Goal: Task Accomplishment & Management: Manage account settings

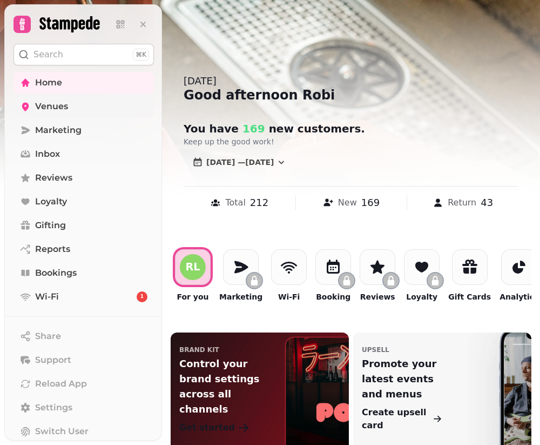
click at [56, 107] on span "Venues" at bounding box center [51, 106] width 33 height 13
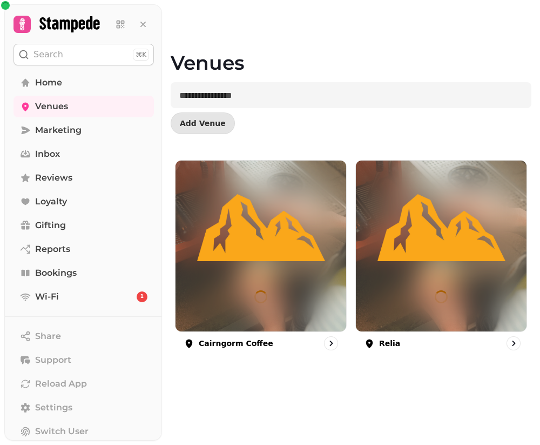
click at [518, 347] on div at bounding box center [514, 343] width 14 height 14
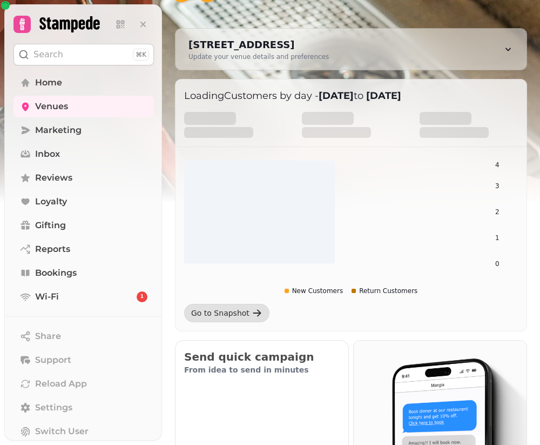
scroll to position [79, 0]
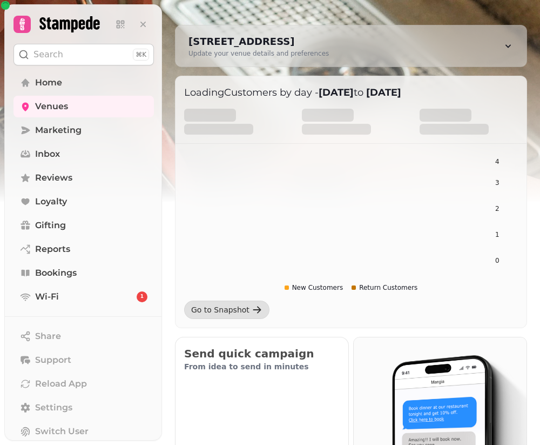
click at [318, 39] on div "1 Constitution St, Edinburgh EH6 7BG, UK" at bounding box center [259, 41] width 140 height 15
select select "**********"
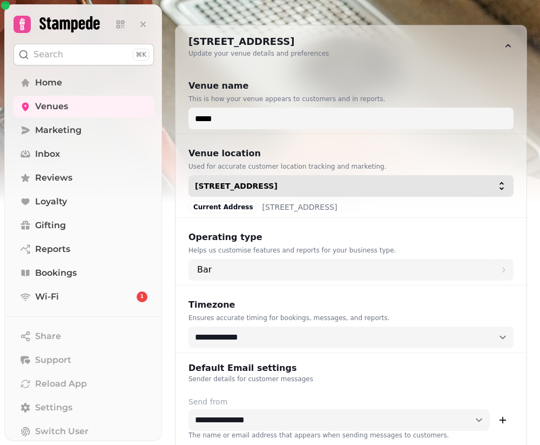
click at [429, 185] on span "1 Constitution St, Edinburgh EH6 7BG, UK" at bounding box center [344, 186] width 299 height 8
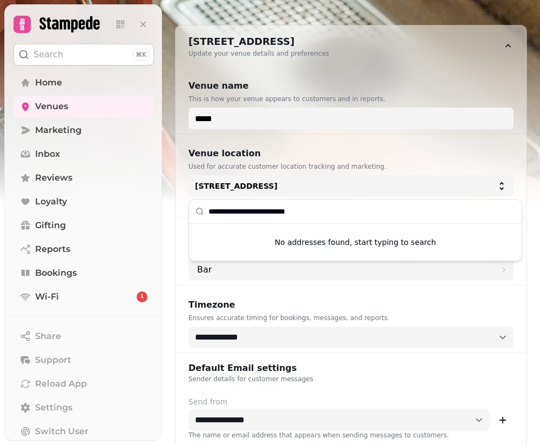
click at [326, 211] on input "**********" at bounding box center [362, 211] width 307 height 24
type input "**********"
click at [332, 243] on div "No addresses found, start typing to search" at bounding box center [355, 242] width 333 height 37
click at [198, 138] on div "Venue location Used for accurate customer location tracking and marketing. 1 Co…" at bounding box center [351, 176] width 351 height 84
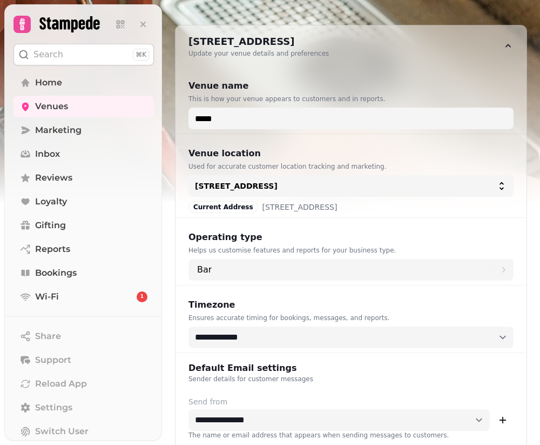
click at [220, 210] on div "Current Address" at bounding box center [224, 207] width 70 height 12
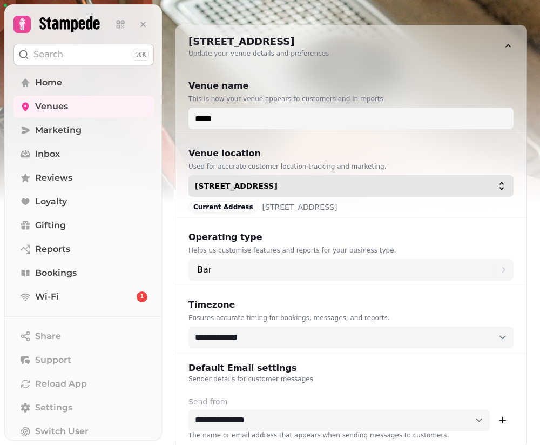
click at [434, 184] on span "1 Constitution St, Edinburgh EH6 7BG, UK" at bounding box center [344, 186] width 299 height 8
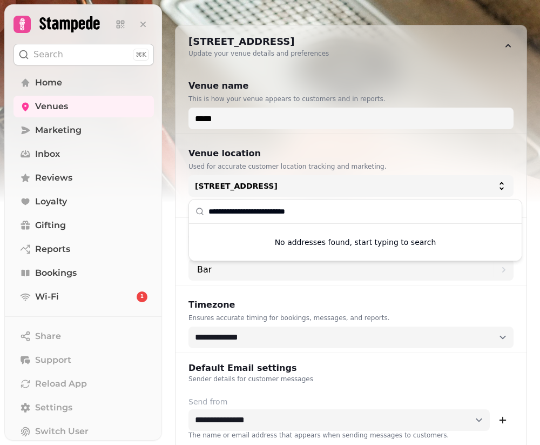
type input "*"
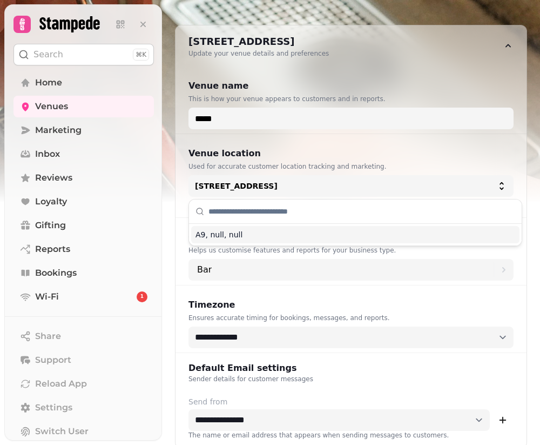
type input "*"
type input "********"
click at [247, 237] on div "null, Newtonmore, PH20 1BD" at bounding box center [355, 234] width 329 height 17
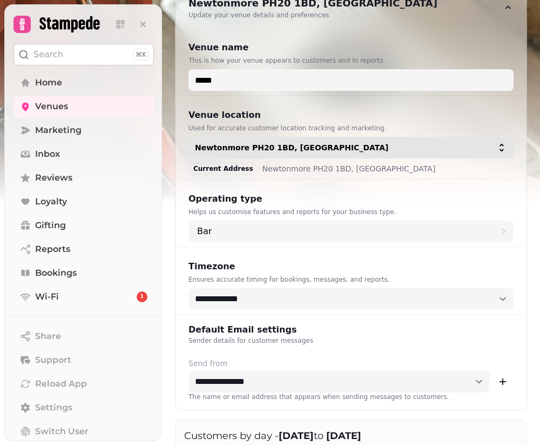
scroll to position [156, 0]
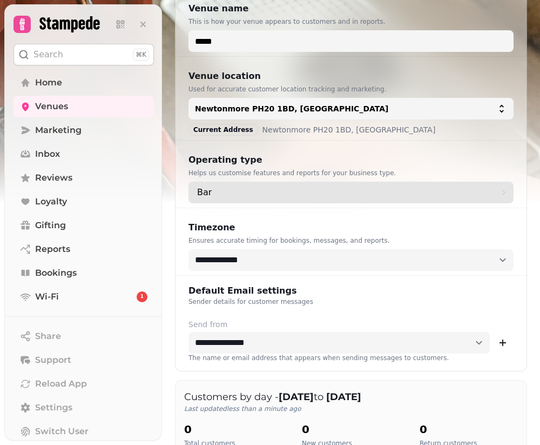
click at [243, 195] on div "Bar" at bounding box center [345, 193] width 297 height 22
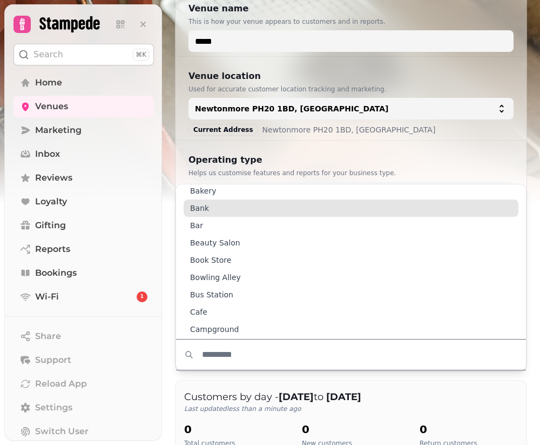
scroll to position [136, 0]
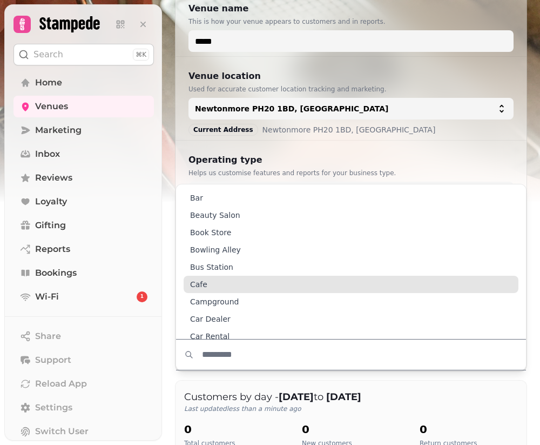
click at [223, 290] on div "Cafe" at bounding box center [351, 284] width 335 height 17
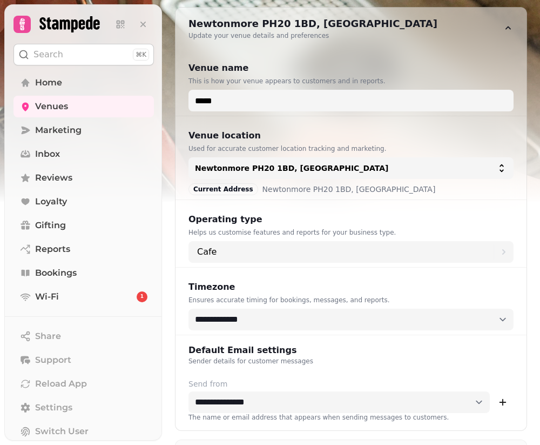
scroll to position [0, 0]
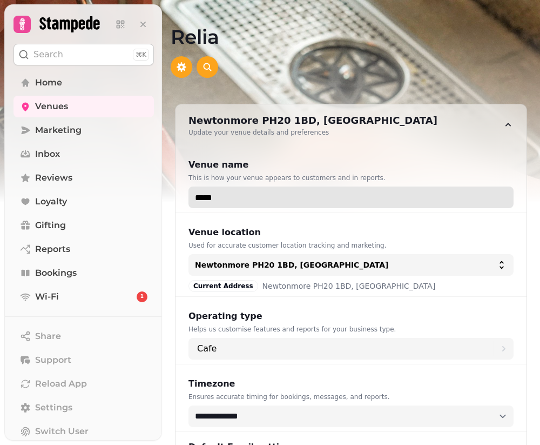
click at [242, 205] on input "*****" at bounding box center [351, 197] width 325 height 22
click at [202, 199] on input "*****" at bounding box center [351, 197] width 325 height 22
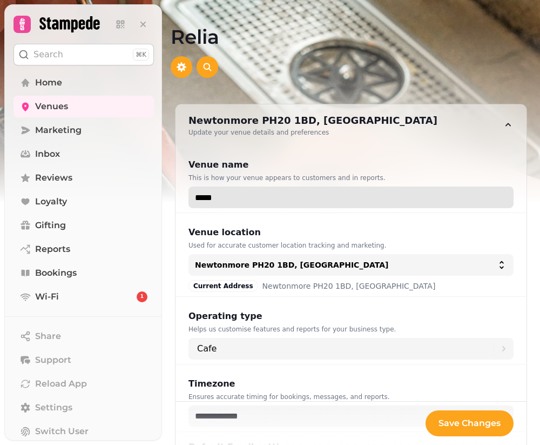
scroll to position [1, 0]
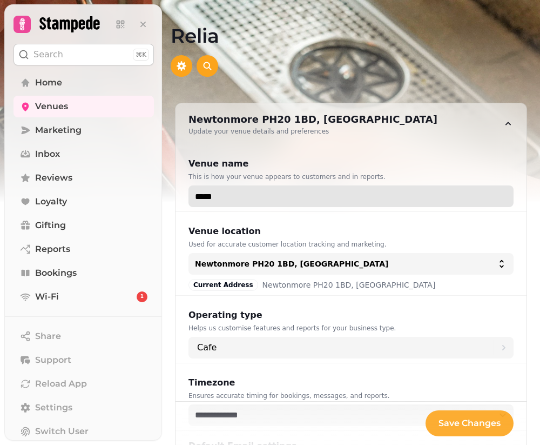
type input "*****"
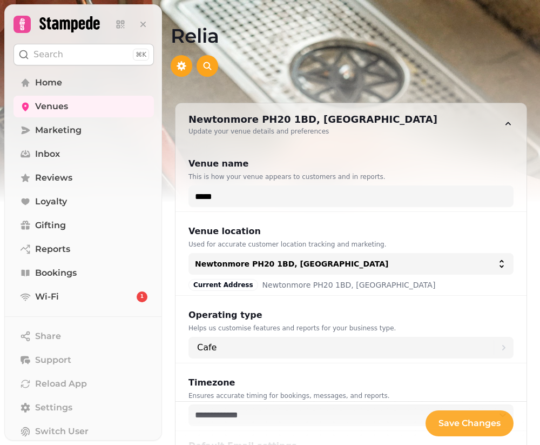
click at [449, 421] on span "Save Changes" at bounding box center [470, 423] width 62 height 9
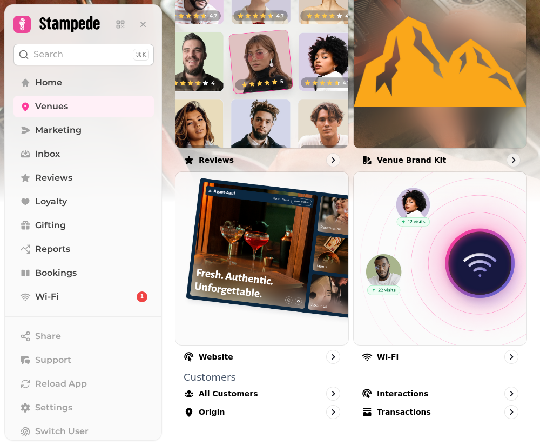
scroll to position [1268, 0]
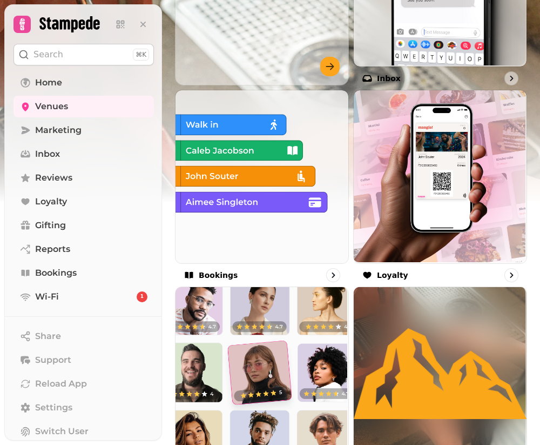
scroll to position [533, 0]
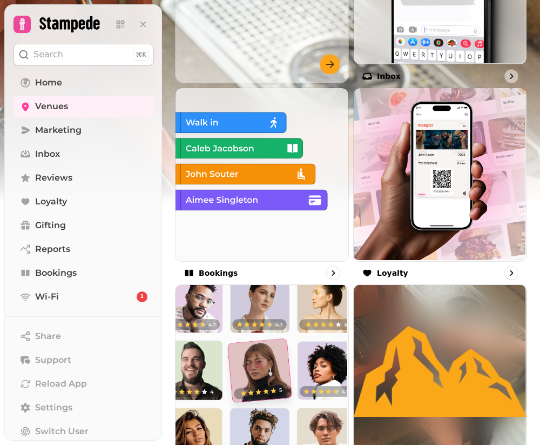
click at [410, 333] on img at bounding box center [440, 371] width 173 height 173
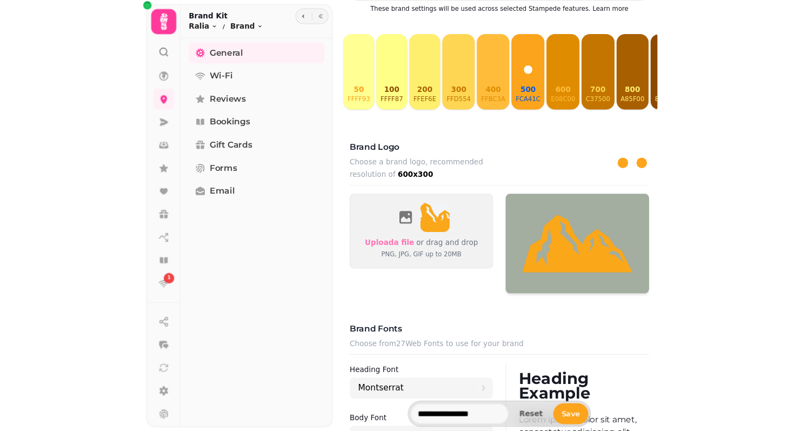
scroll to position [274, 0]
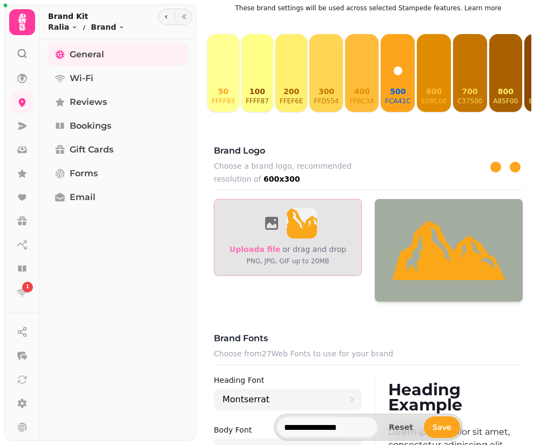
click at [301, 230] on img at bounding box center [302, 223] width 30 height 30
click at [270, 251] on span "Upload a file" at bounding box center [255, 249] width 51 height 9
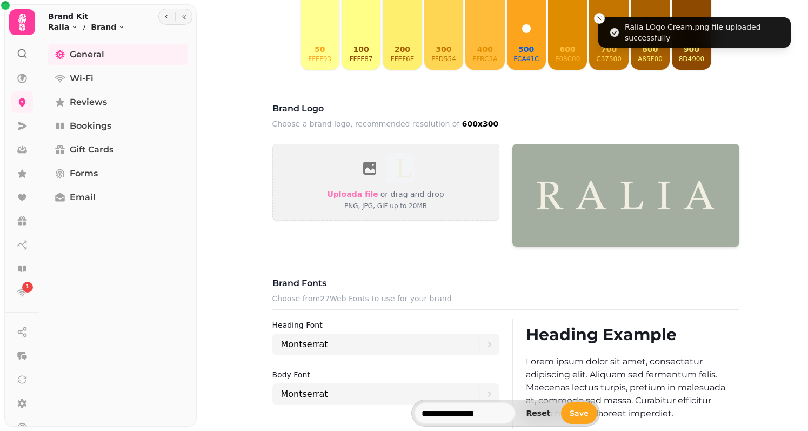
scroll to position [354, 0]
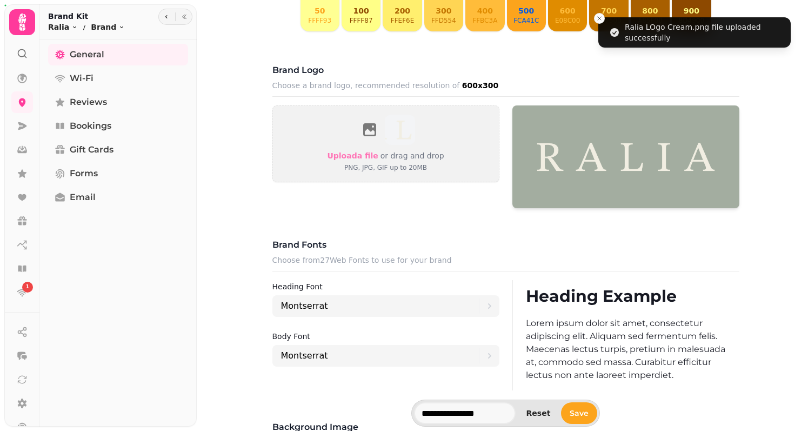
click at [540, 159] on img at bounding box center [625, 156] width 227 height 103
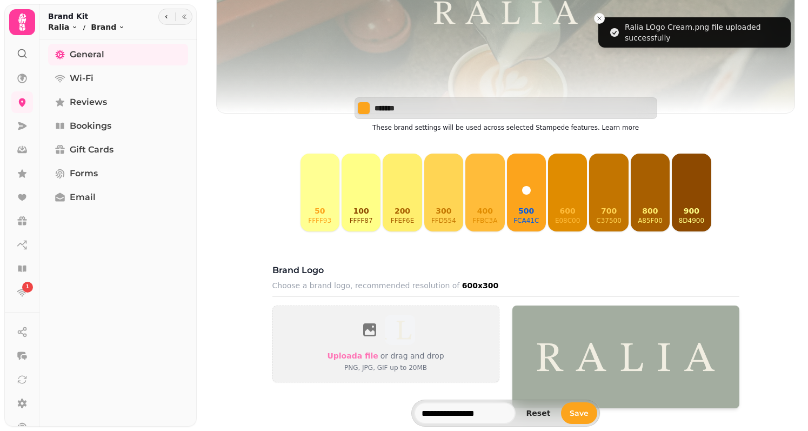
scroll to position [153, 0]
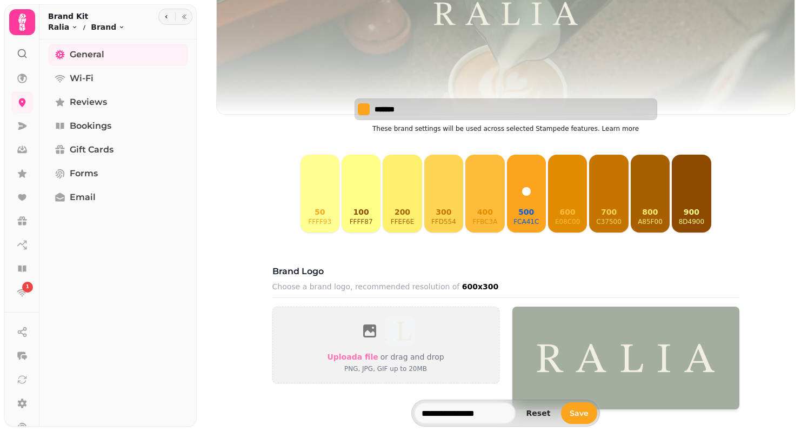
drag, startPoint x: 409, startPoint y: 112, endPoint x: 376, endPoint y: 112, distance: 33.0
click at [376, 112] on input "*******" at bounding box center [412, 109] width 76 height 11
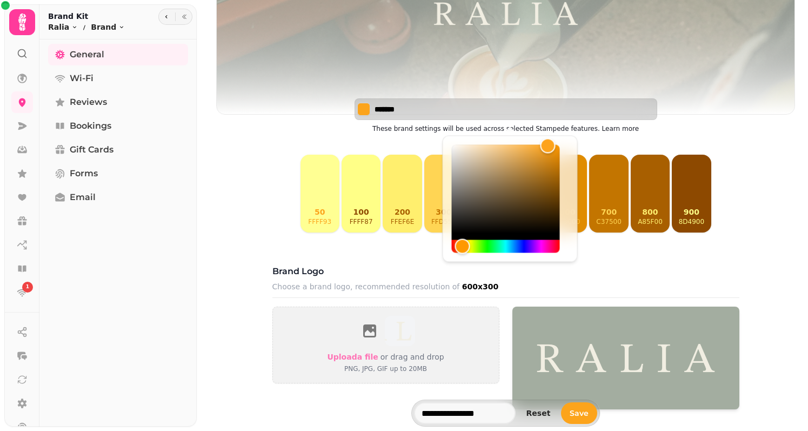
click at [447, 102] on div "*******" at bounding box center [505, 109] width 303 height 22
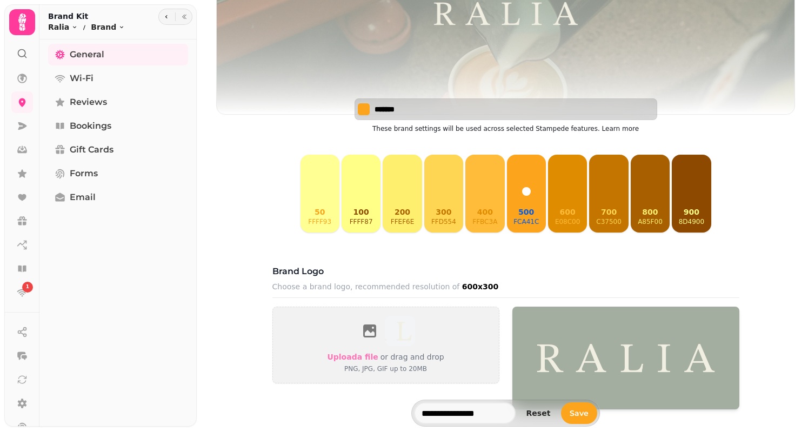
drag, startPoint x: 439, startPoint y: 111, endPoint x: 378, endPoint y: 112, distance: 61.6
click at [378, 112] on input "*******" at bounding box center [412, 109] width 76 height 11
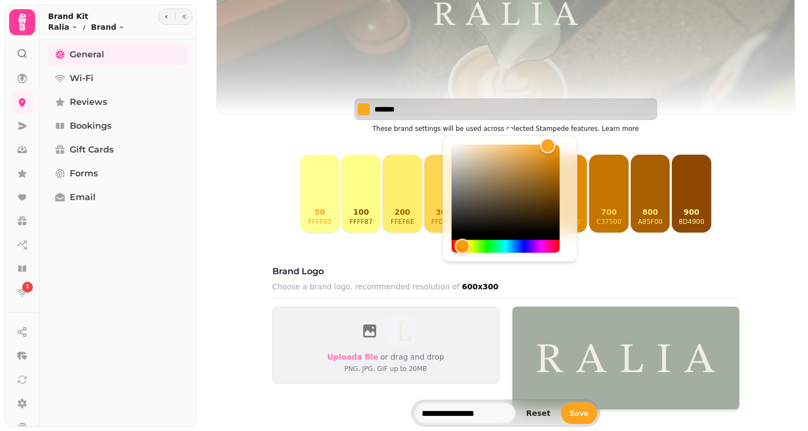
click at [401, 112] on input "*******" at bounding box center [412, 109] width 76 height 11
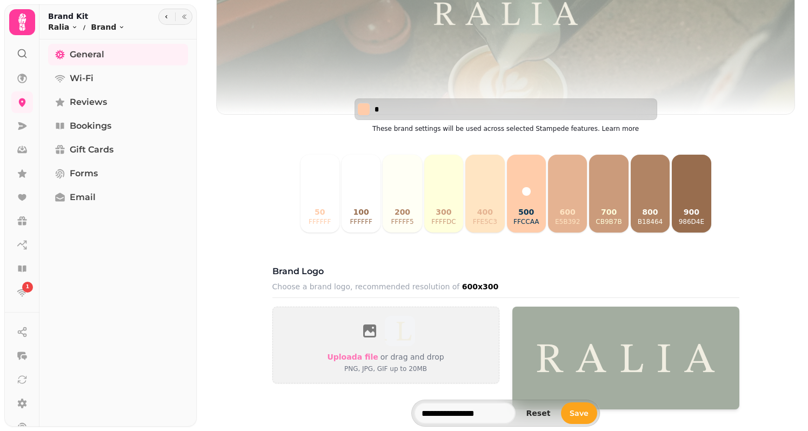
paste input "******"
type input "*******"
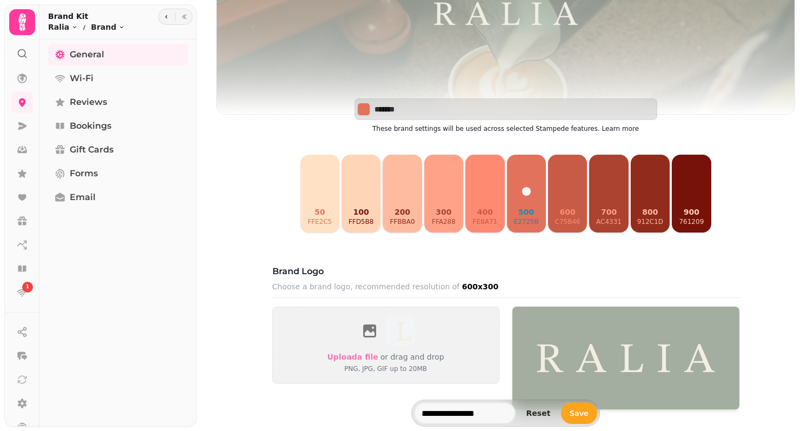
click at [526, 177] on button "500 e2725b" at bounding box center [526, 194] width 39 height 78
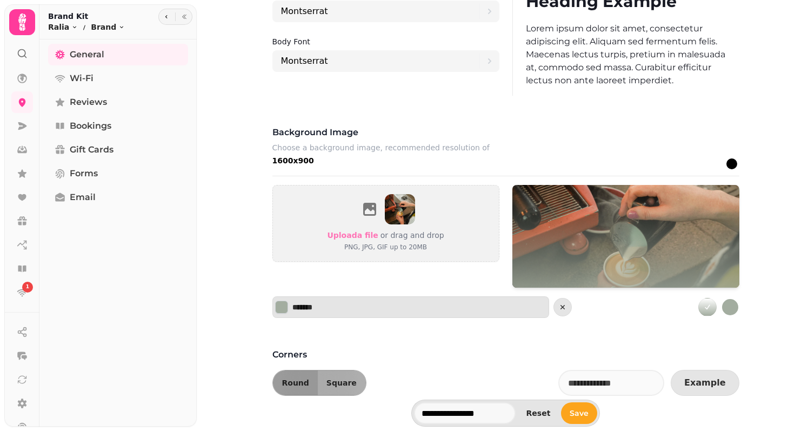
scroll to position [654, 0]
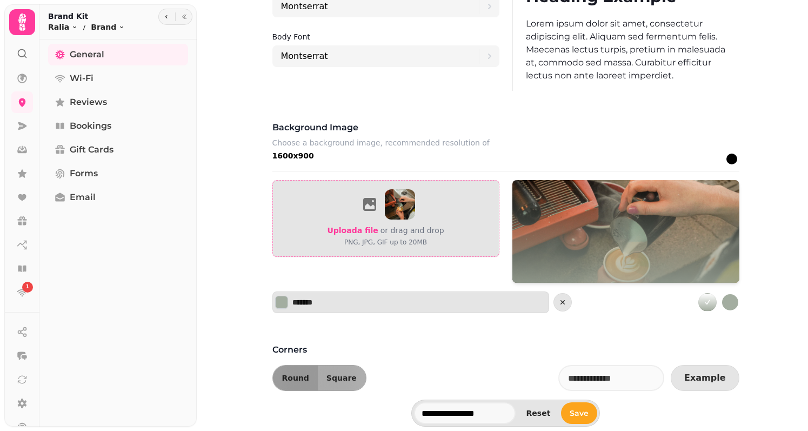
click at [359, 229] on span "Upload a file" at bounding box center [352, 230] width 51 height 9
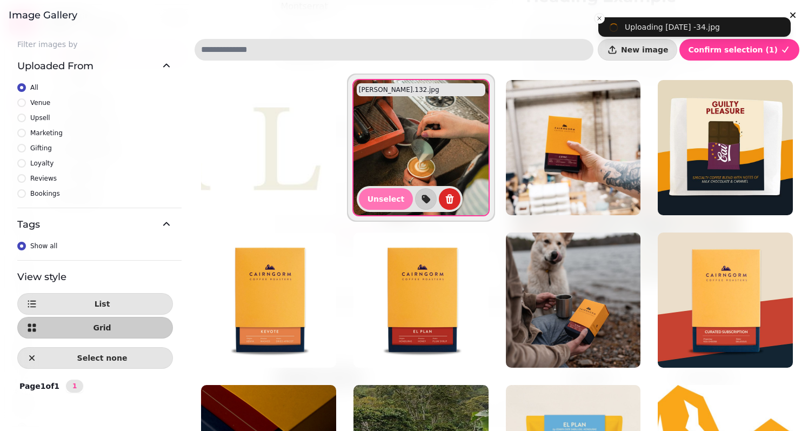
click at [377, 199] on span "Unselect" at bounding box center [385, 199] width 37 height 8
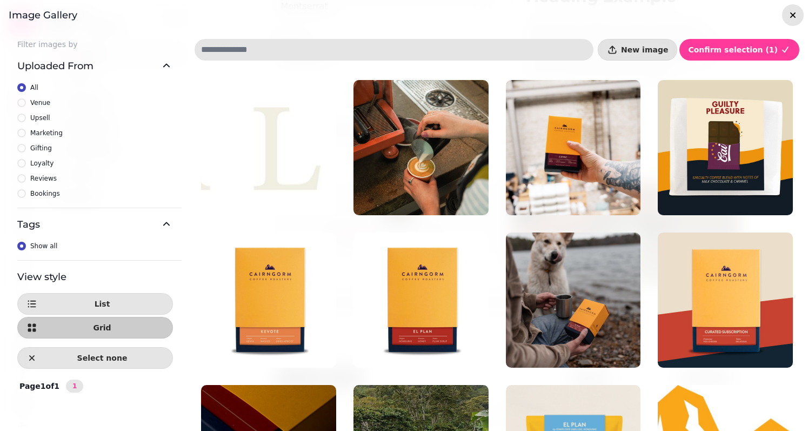
click at [540, 17] on icon "button" at bounding box center [792, 15] width 11 height 11
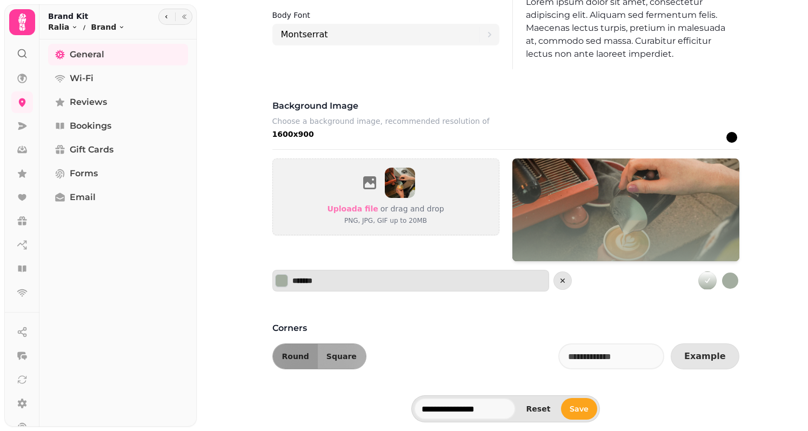
scroll to position [672, 0]
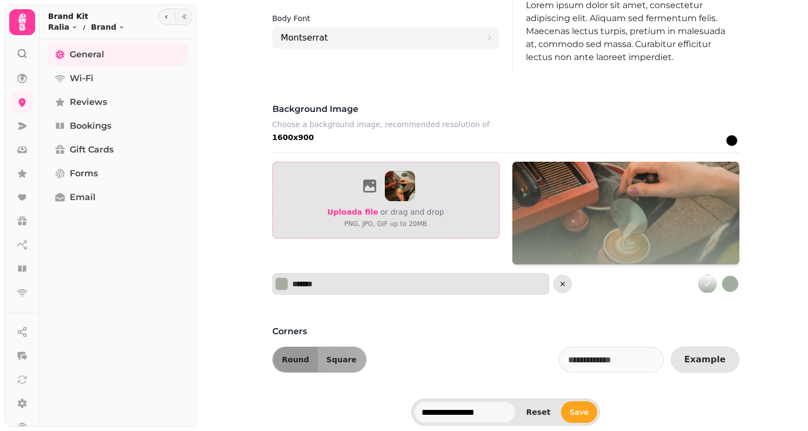
click at [366, 215] on span "Upload a file" at bounding box center [352, 212] width 51 height 9
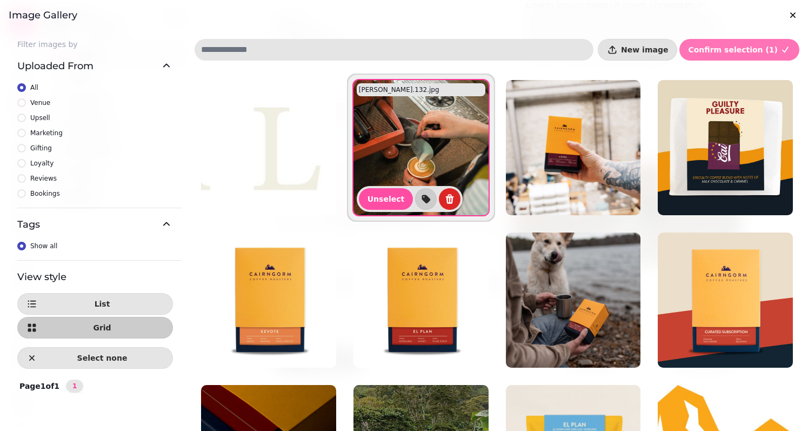
click at [540, 55] on button "Confirm selection ( 1 )" at bounding box center [739, 50] width 120 height 22
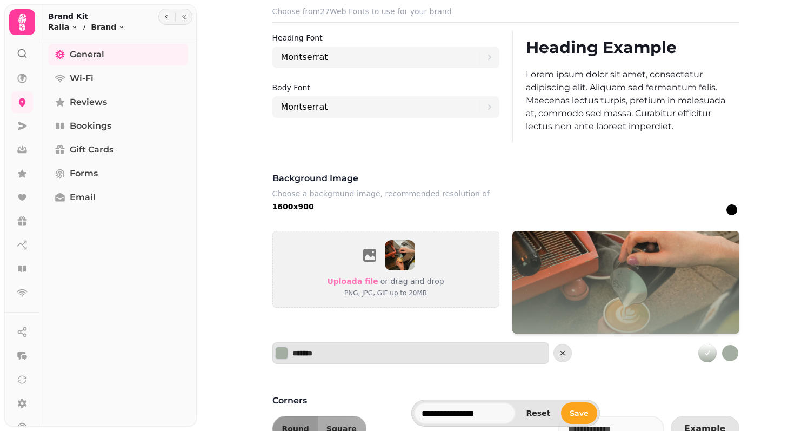
scroll to position [675, 0]
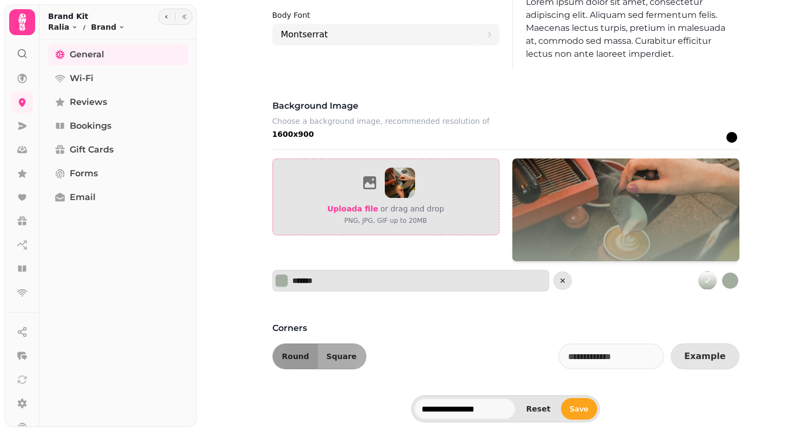
click at [332, 210] on span "Upload a file" at bounding box center [352, 208] width 51 height 9
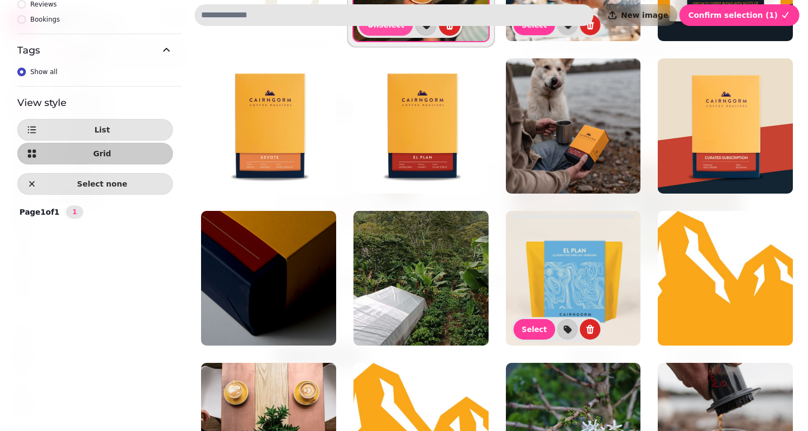
scroll to position [0, 0]
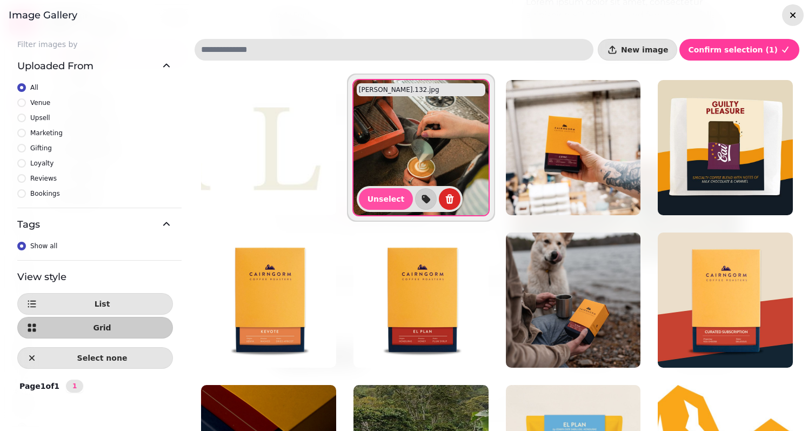
click at [540, 19] on icon "button" at bounding box center [792, 15] width 11 height 11
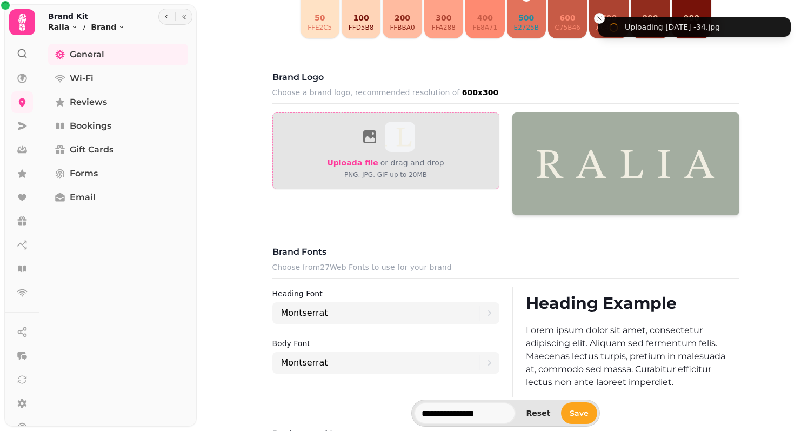
scroll to position [347, 0]
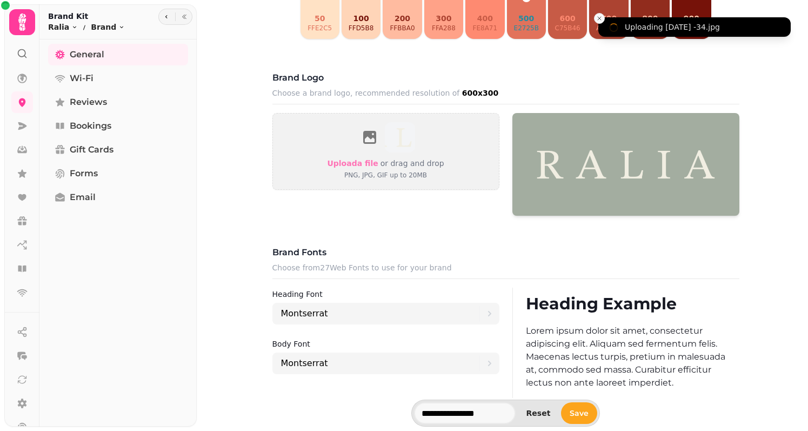
click at [540, 17] on icon "Close toast" at bounding box center [599, 18] width 6 height 6
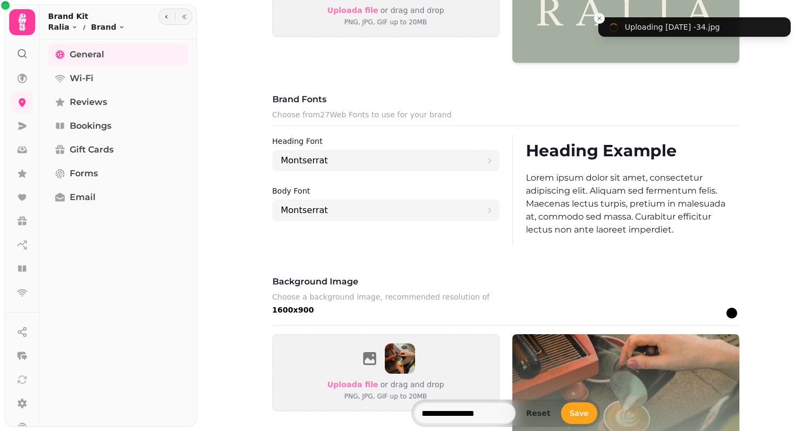
scroll to position [675, 0]
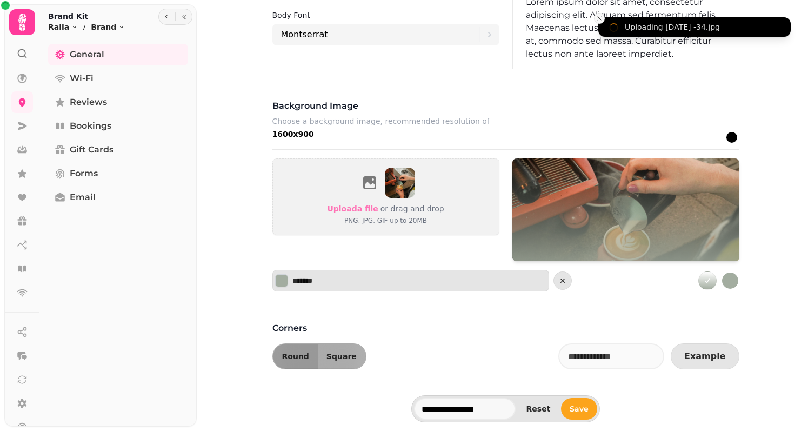
click at [540, 18] on icon "Close toast" at bounding box center [599, 18] width 6 height 6
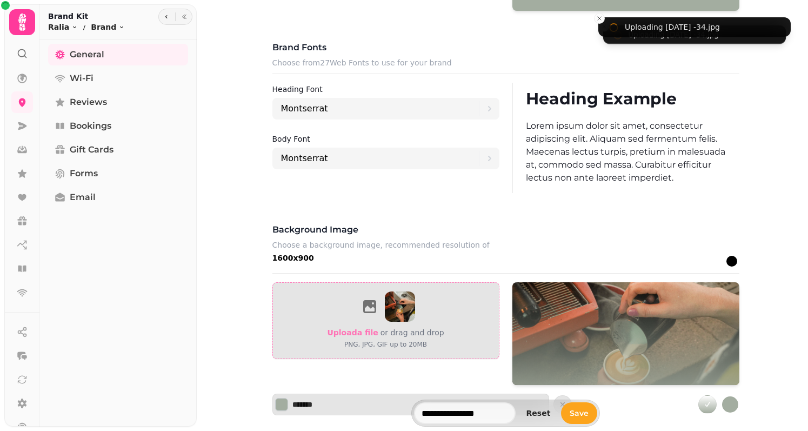
scroll to position [547, 0]
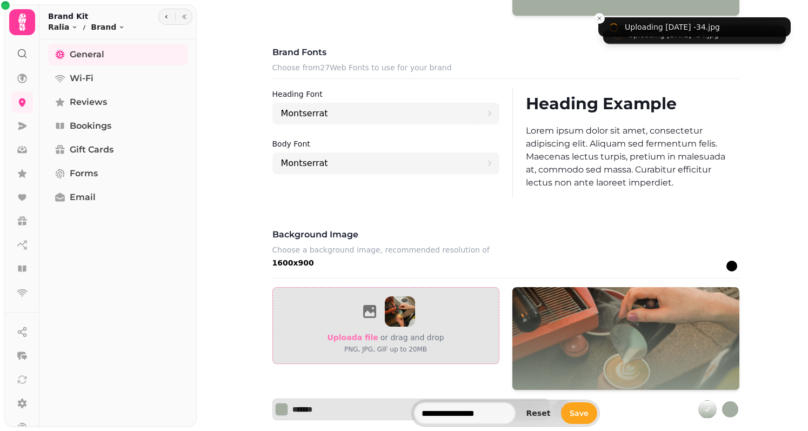
click at [425, 339] on p "or drag and drop" at bounding box center [411, 337] width 66 height 13
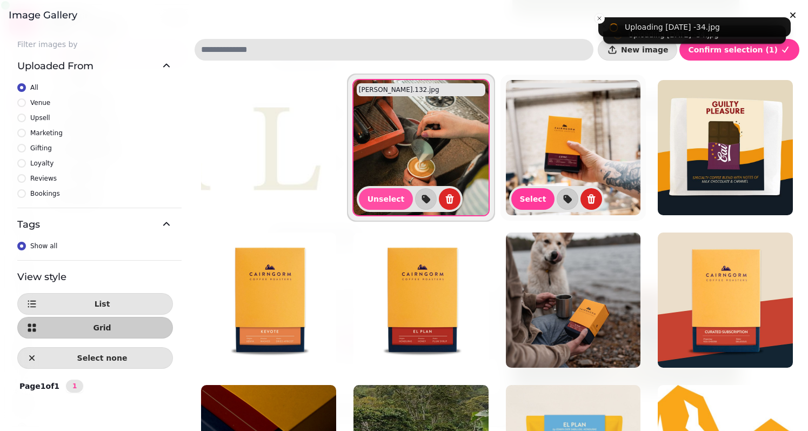
scroll to position [402, 0]
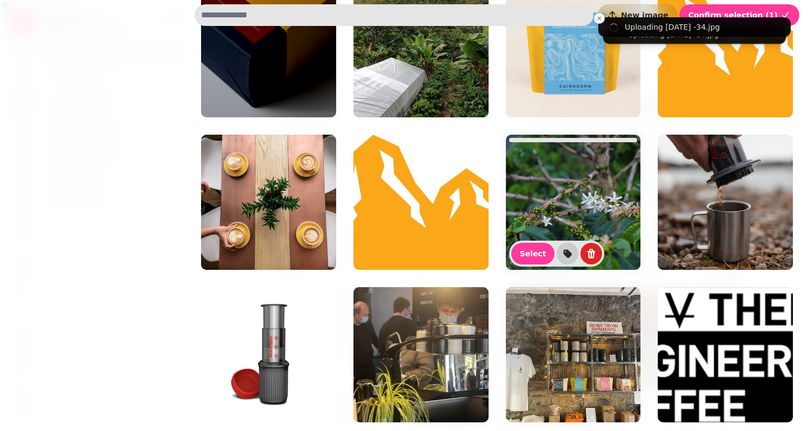
click at [540, 159] on img at bounding box center [573, 202] width 135 height 135
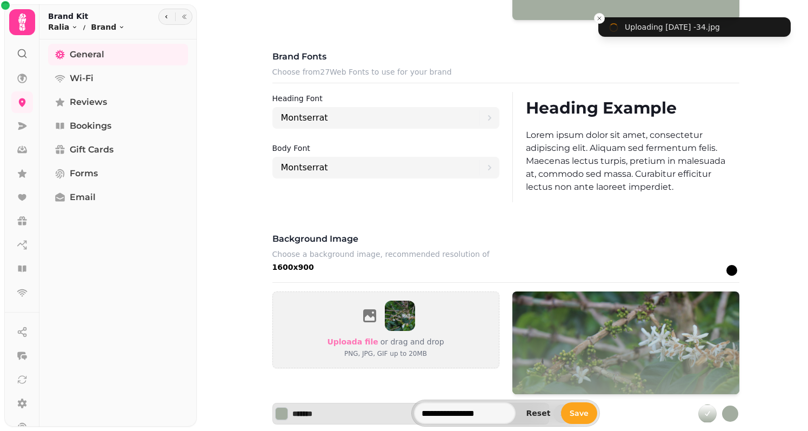
scroll to position [535, 0]
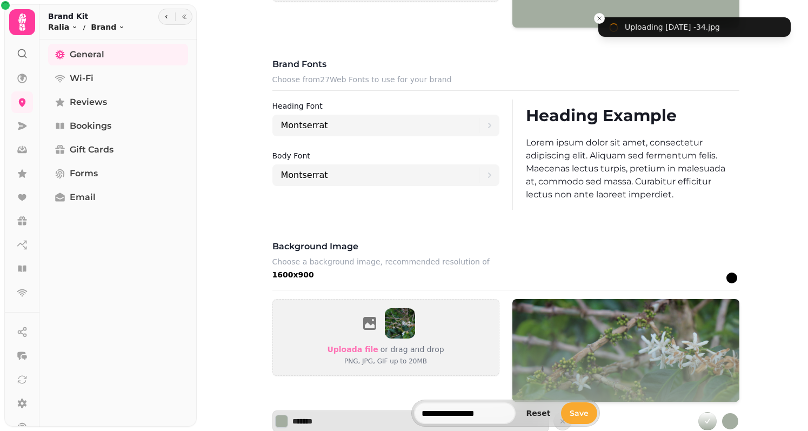
click at [540, 411] on span "Save" at bounding box center [579, 413] width 19 height 8
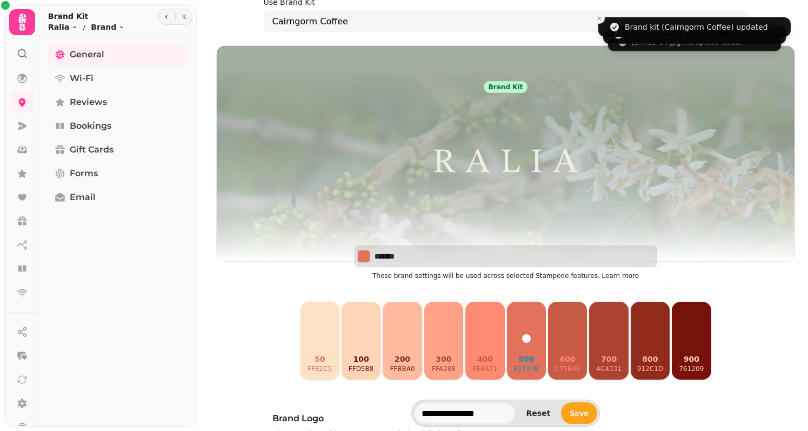
scroll to position [2, 0]
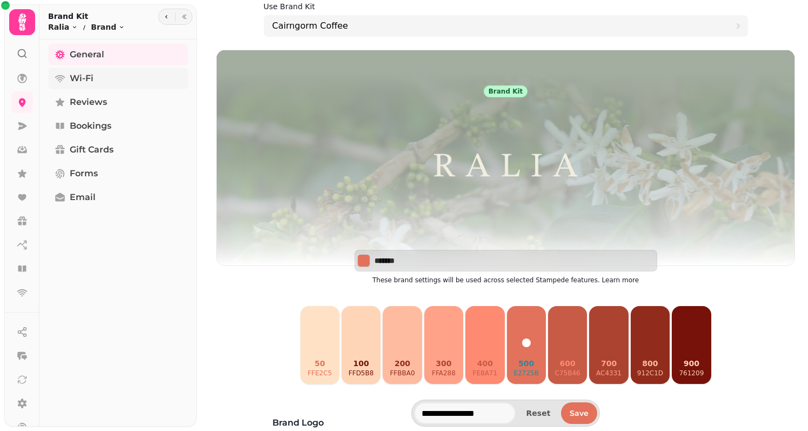
click at [81, 80] on span "Wi-Fi" at bounding box center [82, 78] width 24 height 13
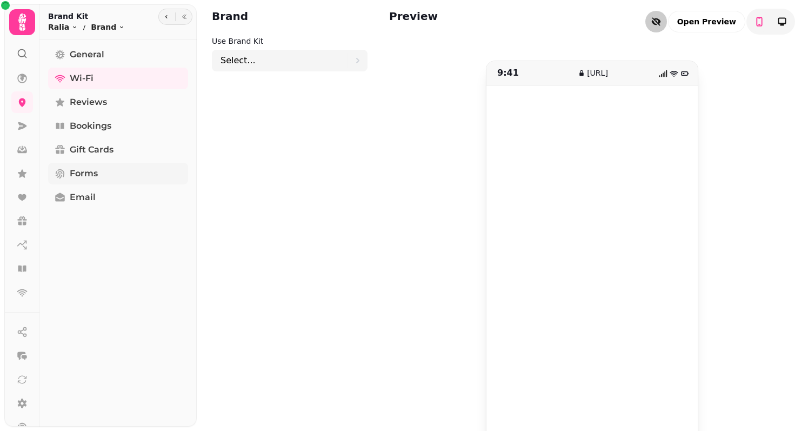
click at [82, 171] on span "Forms" at bounding box center [84, 173] width 28 height 13
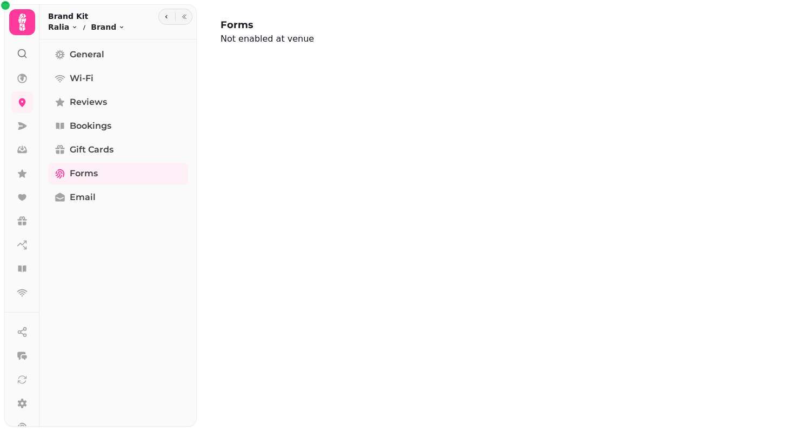
click at [103, 66] on div "General Wi-Fi Reviews Bookings Gift Cards Forms Email" at bounding box center [117, 233] width 157 height 378
click at [101, 60] on span "General" at bounding box center [87, 54] width 35 height 13
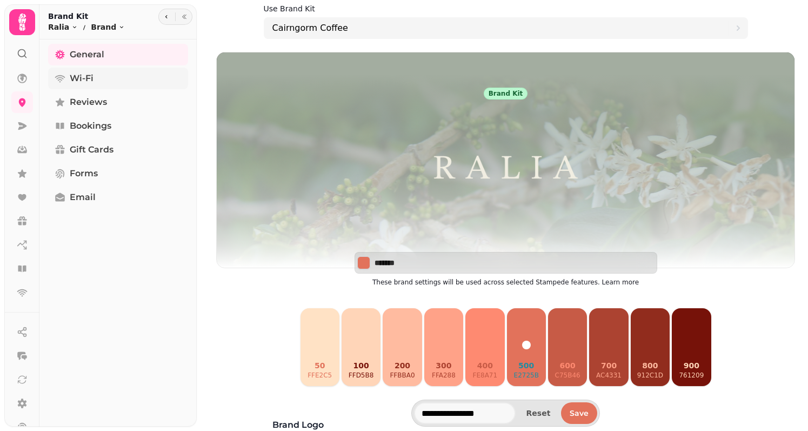
click at [84, 77] on span "Wi-Fi" at bounding box center [82, 78] width 24 height 13
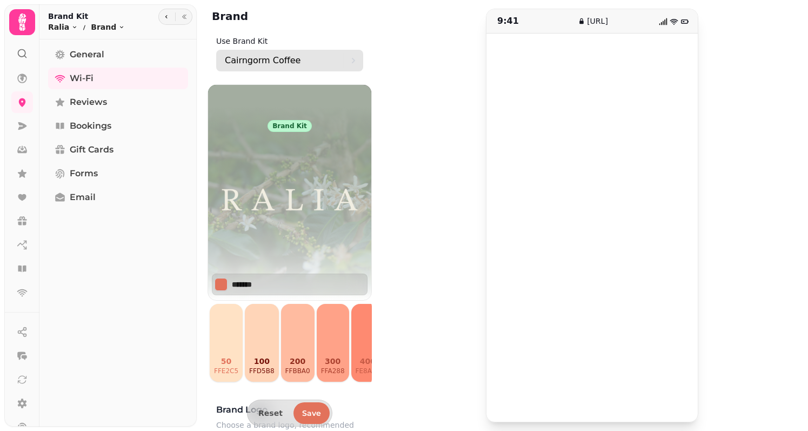
click at [284, 63] on p "Cairngorm Coffee" at bounding box center [263, 60] width 76 height 13
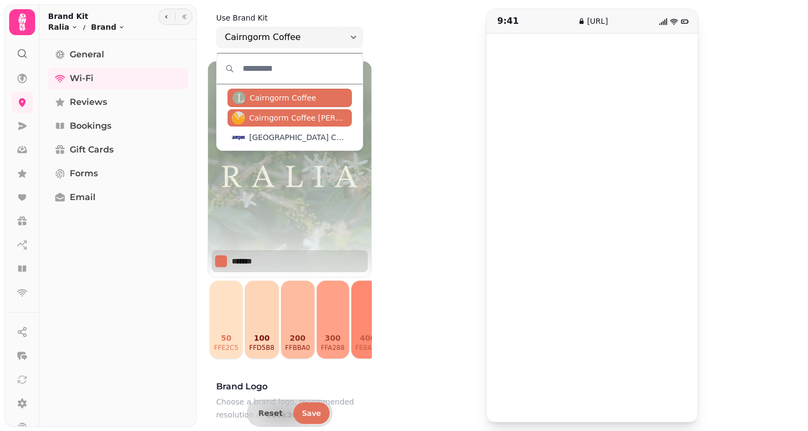
scroll to position [22, 0]
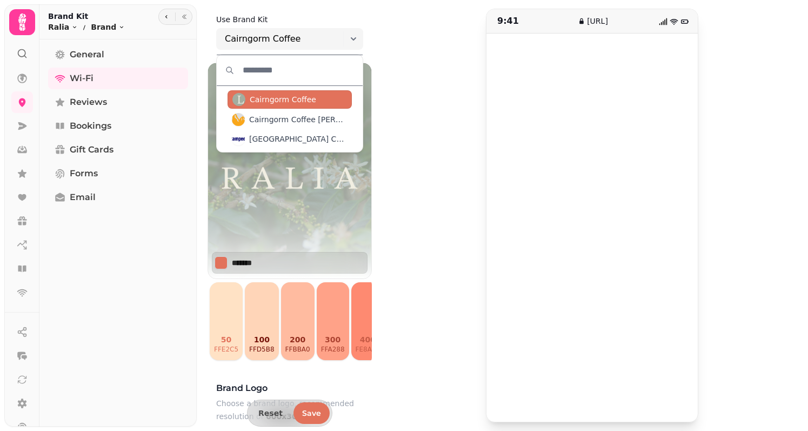
click at [305, 103] on span "Cairngorm Coffee" at bounding box center [283, 99] width 66 height 11
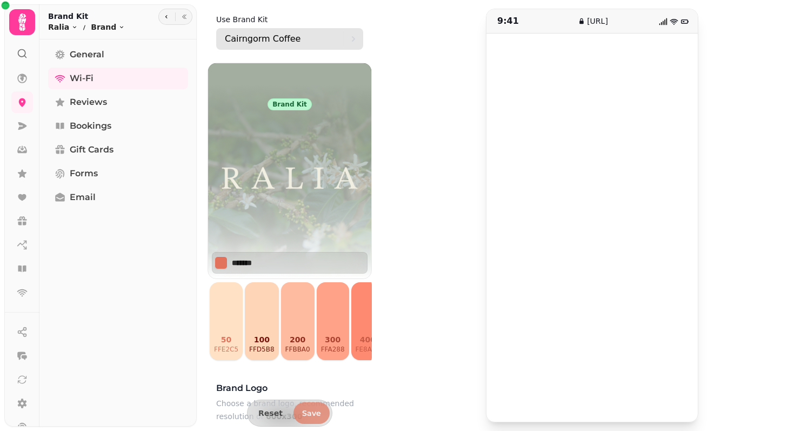
click at [258, 36] on p "Cairngorm Coffee" at bounding box center [263, 38] width 76 height 13
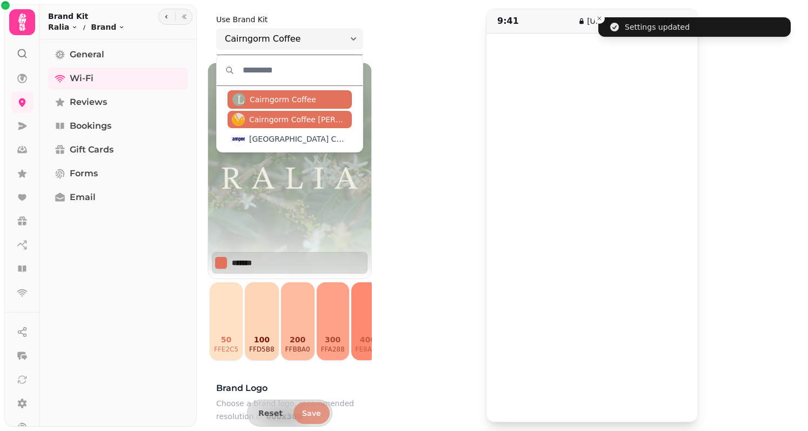
click at [275, 119] on span "Cairngorm Coffee [PERSON_NAME] St" at bounding box center [298, 119] width 98 height 11
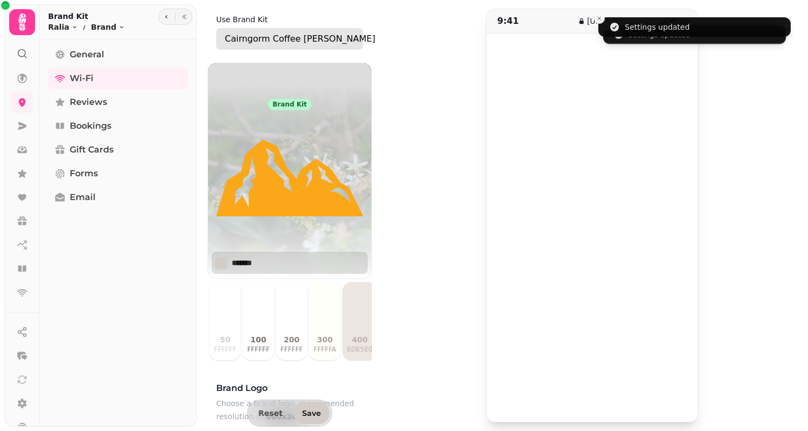
click at [271, 40] on p "Cairngorm Coffee [PERSON_NAME] St" at bounding box center [306, 38] width 162 height 13
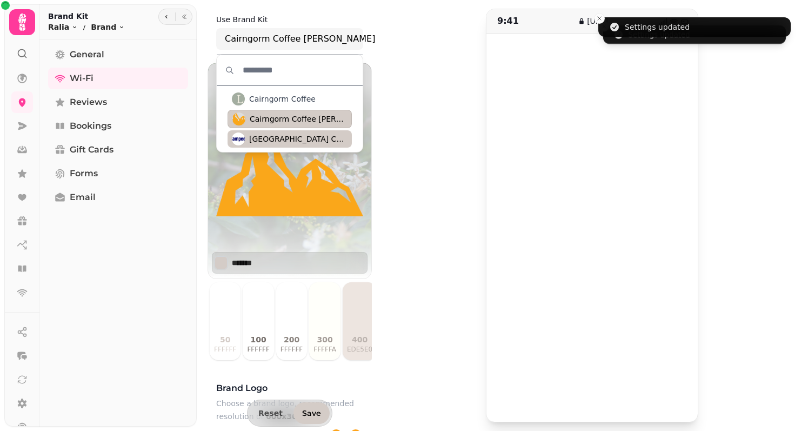
click at [278, 135] on span "[GEOGRAPHIC_DATA] Coffee venue" at bounding box center [298, 138] width 98 height 11
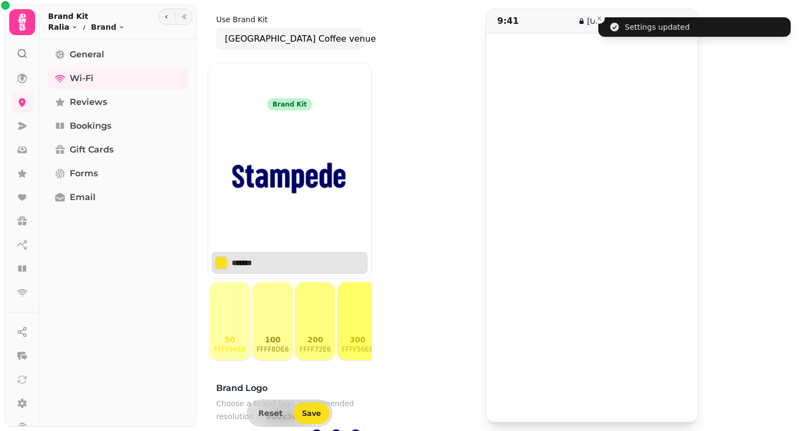
click at [62, 27] on html "Settings updated Brand Use Brand Kit Cairngorm Coffee venue Brand kit Cairngorm…" at bounding box center [404, 215] width 808 height 431
click at [123, 76] on div "Cairngorm Coffee" at bounding box center [117, 68] width 133 height 19
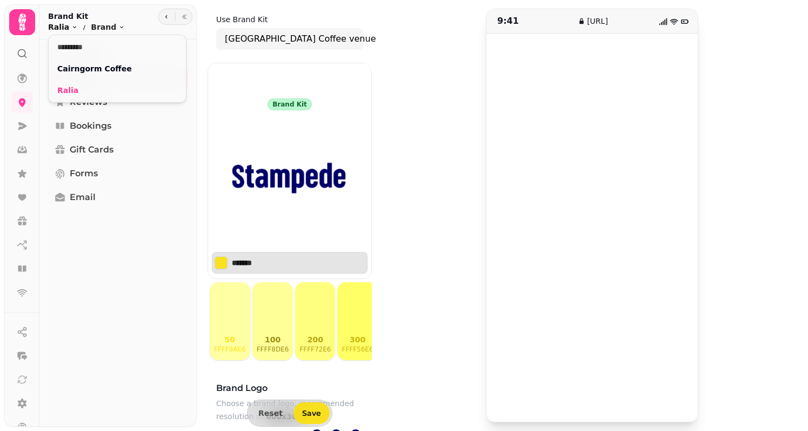
click at [64, 25] on html "Brand Use Brand Kit Cairngorm Coffee venue Brand kit Cairngorm Coffee venue ***…" at bounding box center [404, 215] width 808 height 431
click at [93, 69] on link "Cairngorm Coffee" at bounding box center [117, 68] width 120 height 11
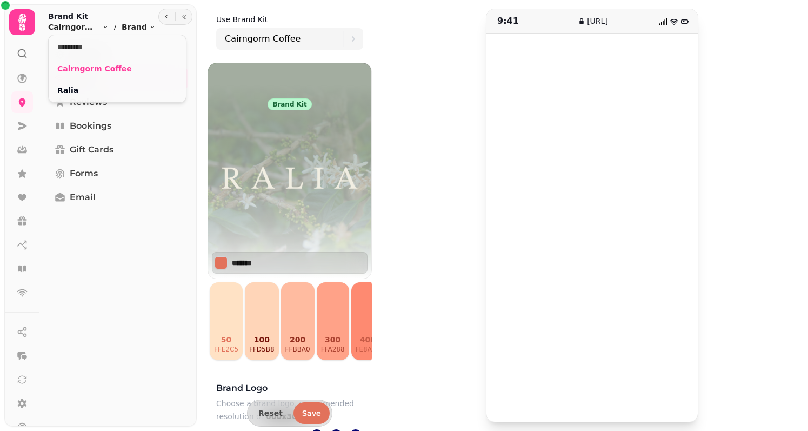
click at [111, 250] on html "Brand Use Brand Kit Cairngorm Coffee Brand kit Cairngorm Coffee ******* 50 ffe2…" at bounding box center [404, 215] width 808 height 431
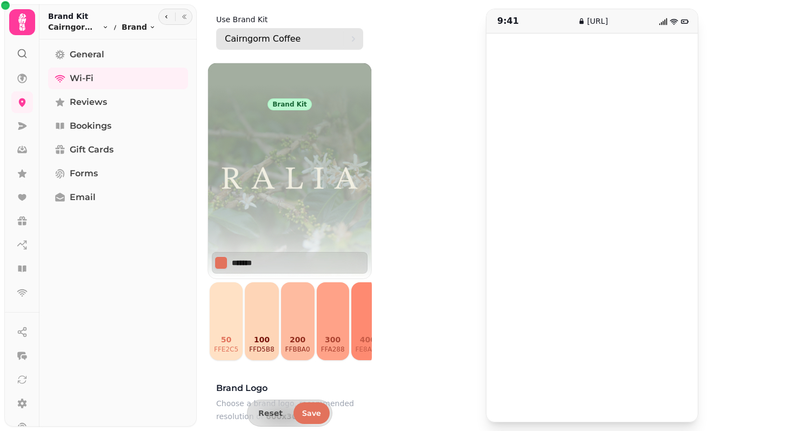
click at [275, 35] on p "Cairngorm Coffee" at bounding box center [263, 38] width 76 height 13
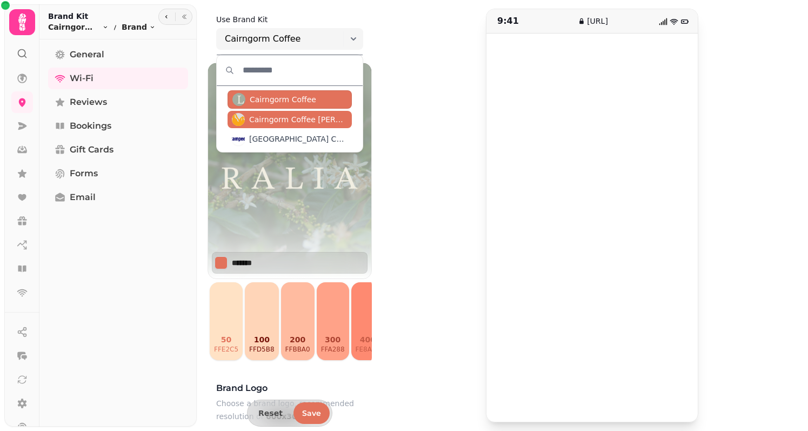
click at [273, 121] on span "Cairngorm Coffee [PERSON_NAME] St" at bounding box center [298, 119] width 98 height 11
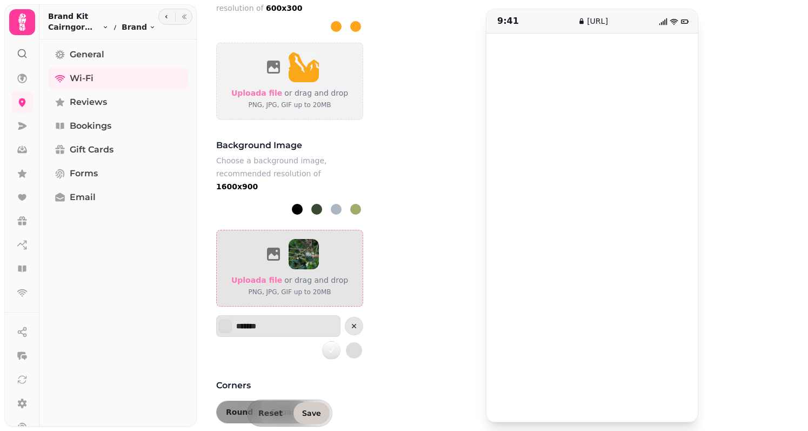
scroll to position [433, 0]
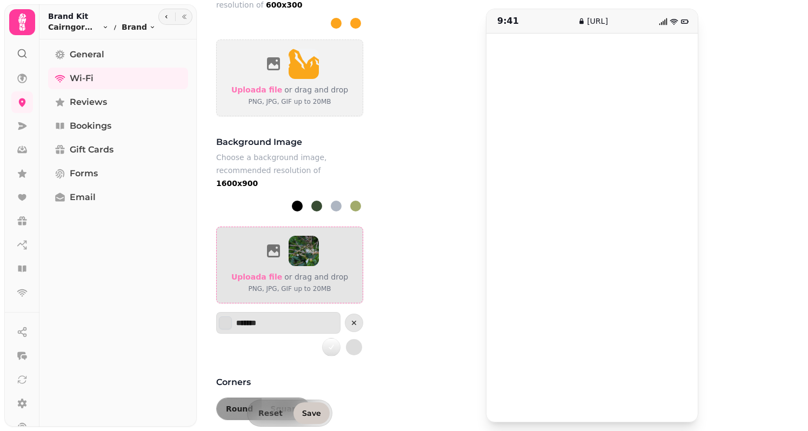
click at [264, 252] on div at bounding box center [289, 251] width 117 height 30
click at [271, 272] on span "Upload a file" at bounding box center [256, 276] width 51 height 9
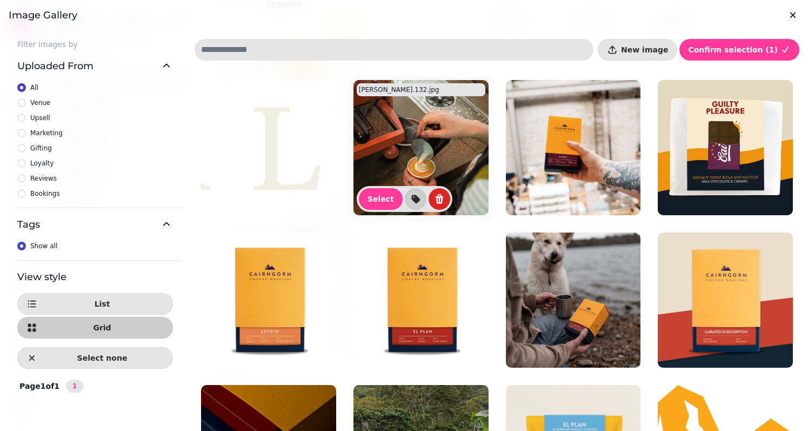
click at [407, 146] on img at bounding box center [420, 147] width 135 height 135
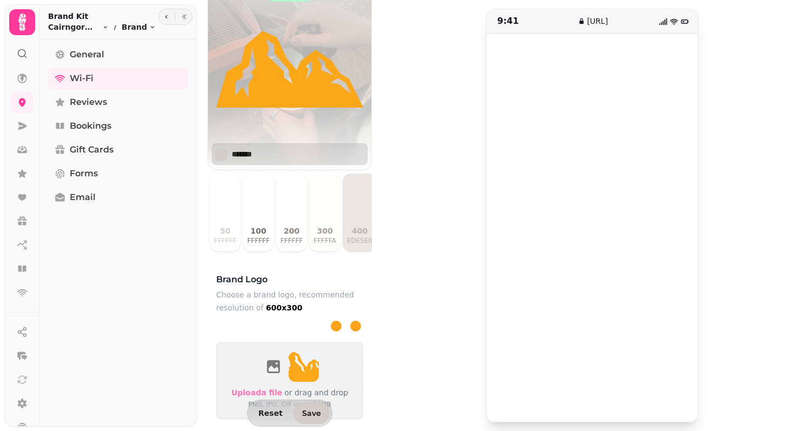
scroll to position [125, 0]
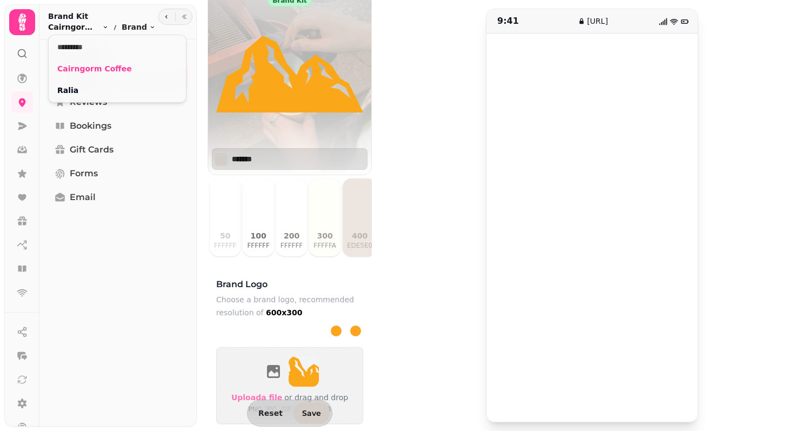
click at [76, 26] on html "Brand Use Brand Kit Cairngorm Coffee [PERSON_NAME] St Brand kit Cairngorm Coffe…" at bounding box center [404, 215] width 808 height 431
click at [76, 29] on html "Brand Use Brand Kit Cairngorm Coffee [PERSON_NAME] St Brand kit Cairngorm Coffe…" at bounding box center [404, 215] width 808 height 431
click at [71, 95] on link "Ralia" at bounding box center [117, 90] width 120 height 11
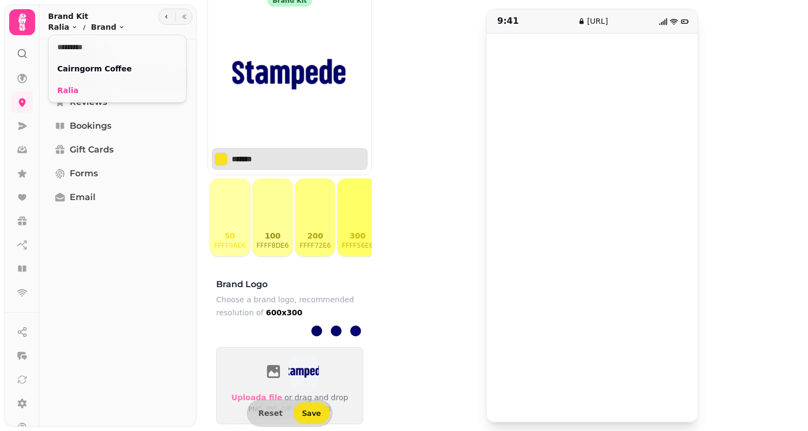
click at [476, 145] on html "Brand Use Brand Kit Cairngorm Coffee venue Brand kit Cairngorm Coffee venue ***…" at bounding box center [404, 215] width 808 height 431
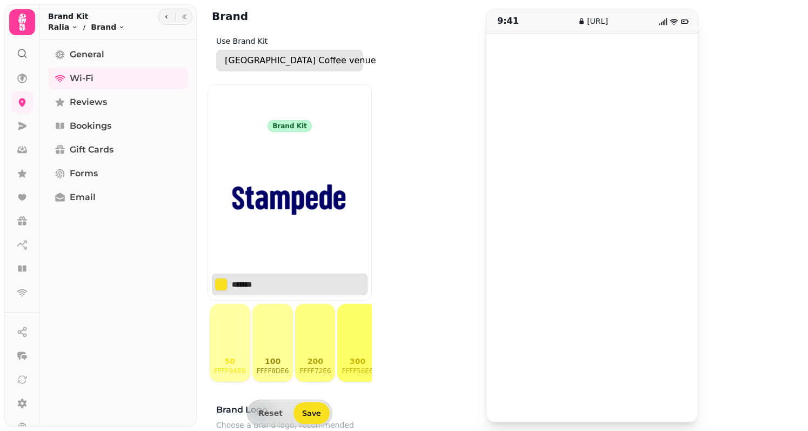
click at [257, 59] on p "[GEOGRAPHIC_DATA] Coffee venue" at bounding box center [300, 60] width 151 height 13
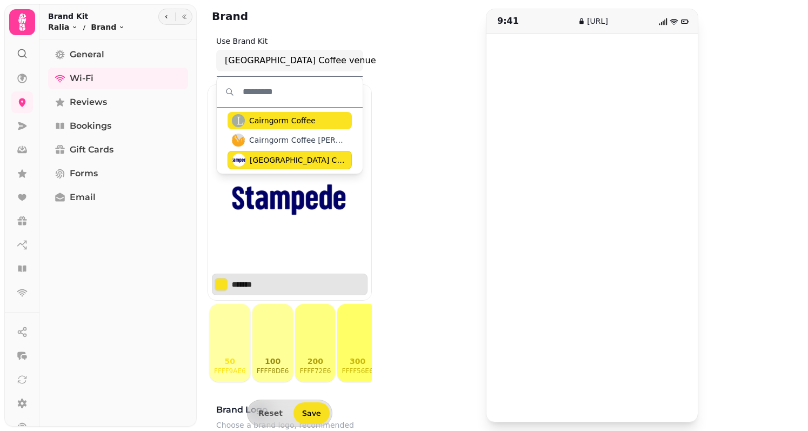
click at [275, 127] on span "Cairngorm Coffee" at bounding box center [290, 120] width 124 height 17
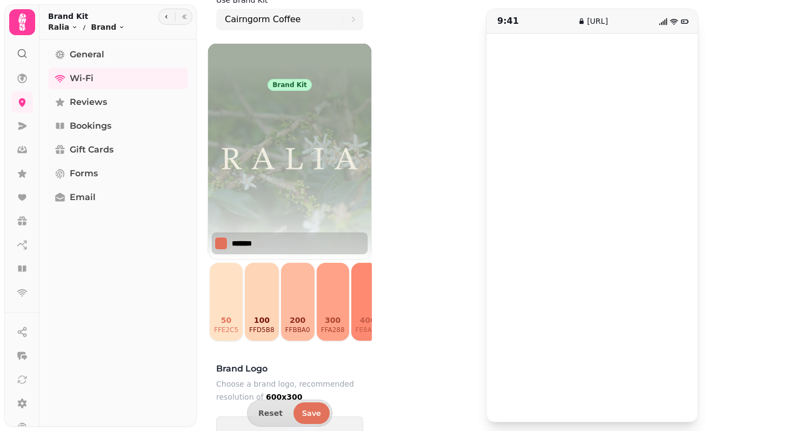
scroll to position [5, 0]
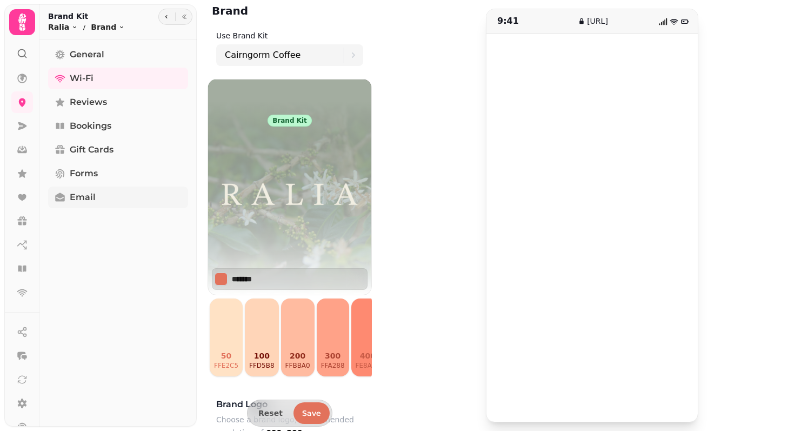
click at [82, 195] on span "Email" at bounding box center [83, 197] width 26 height 13
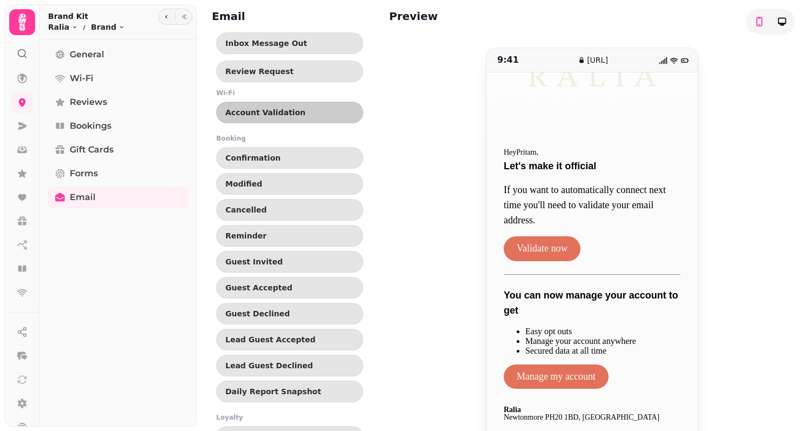
scroll to position [105, 0]
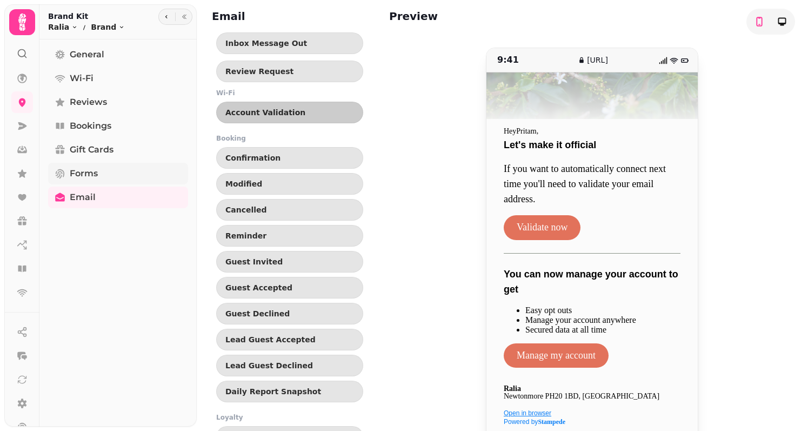
click at [71, 168] on span "Forms" at bounding box center [84, 173] width 28 height 13
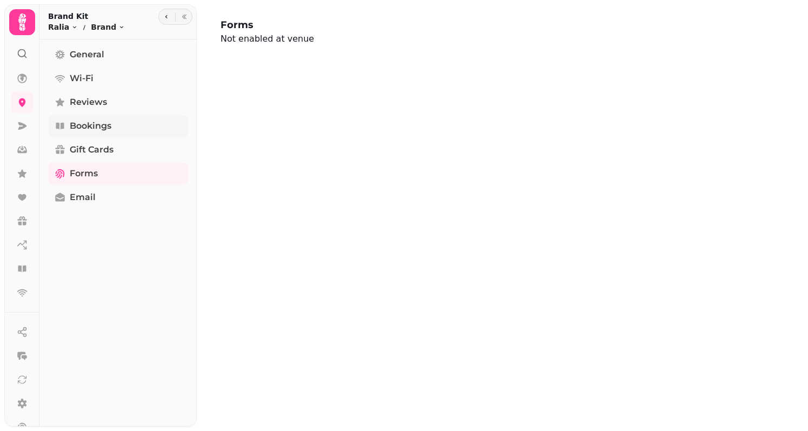
click at [82, 124] on span "Bookings" at bounding box center [91, 125] width 42 height 13
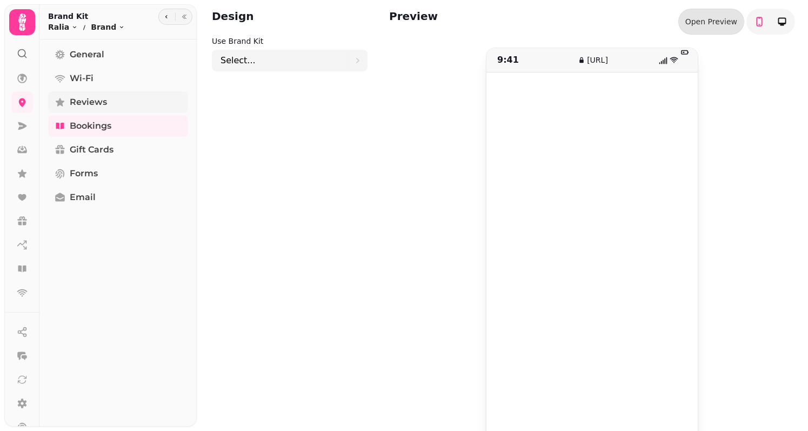
click at [83, 103] on span "Reviews" at bounding box center [88, 102] width 37 height 13
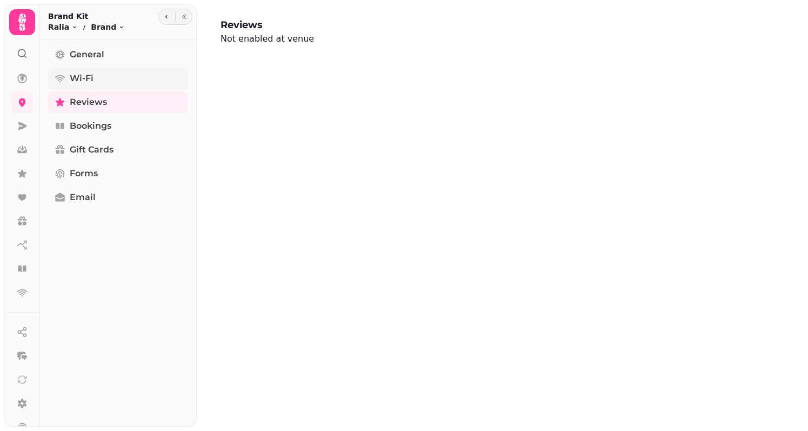
click at [83, 80] on span "Wi-Fi" at bounding box center [82, 78] width 24 height 13
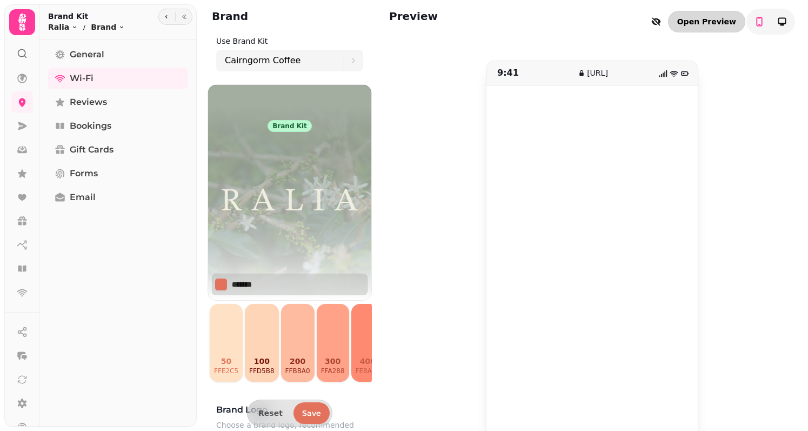
click at [540, 23] on link "Open Preview" at bounding box center [706, 22] width 77 height 22
click at [407, 104] on div "9:41 [URL]" at bounding box center [592, 267] width 406 height 413
click at [540, 25] on div at bounding box center [770, 22] width 49 height 26
click at [540, 24] on icon "toggle-phone" at bounding box center [782, 22] width 8 height 8
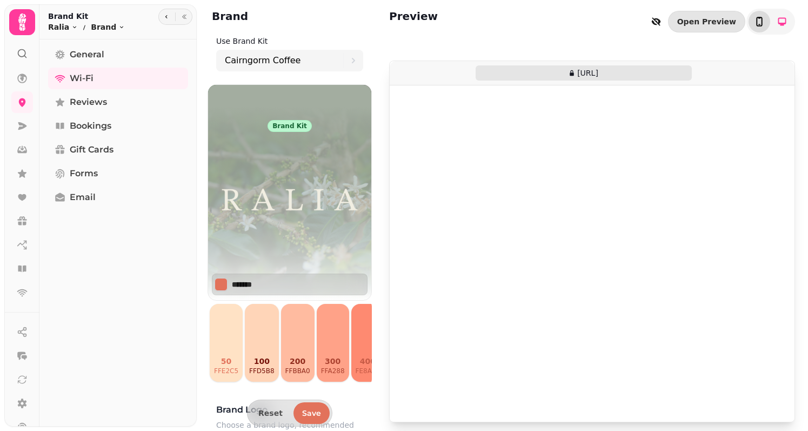
click at [540, 23] on icon "toggle-phone" at bounding box center [759, 21] width 11 height 11
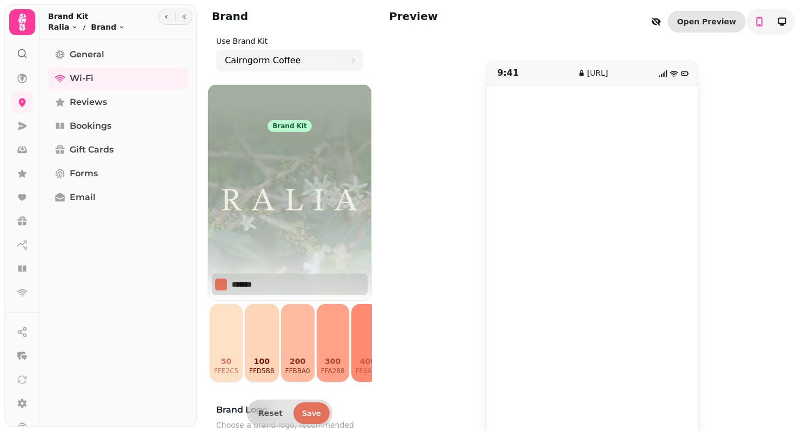
click at [275, 167] on img at bounding box center [290, 199] width 164 height 135
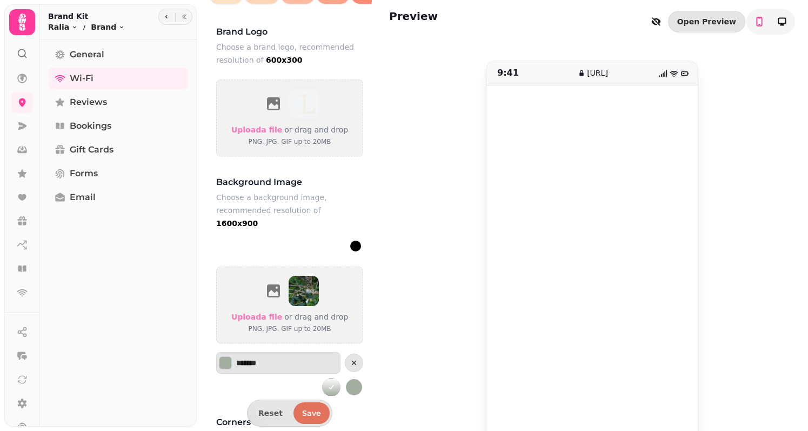
scroll to position [456, 0]
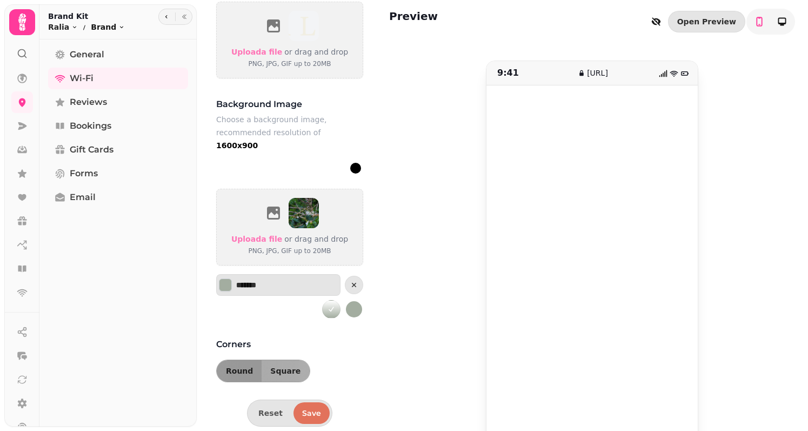
click at [101, 29] on html "Brand Use Brand Kit Cairngorm Coffee Brand kit Cairngorm Coffee ******* 50 ffe2…" at bounding box center [404, 215] width 808 height 431
click at [23, 291] on icon at bounding box center [22, 293] width 10 height 8
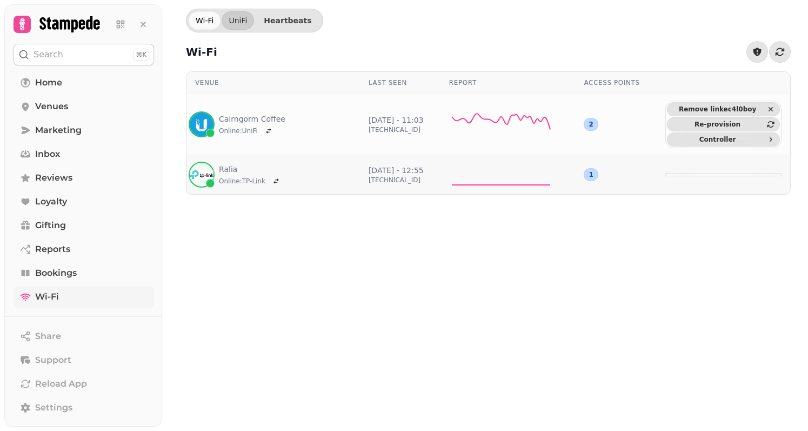
click at [390, 179] on p "[TECHNICAL_ID]" at bounding box center [396, 180] width 55 height 9
click at [481, 169] on icon at bounding box center [501, 175] width 104 height 26
click at [203, 179] on img at bounding box center [202, 175] width 24 height 26
click at [222, 170] on link "Ralia" at bounding box center [251, 169] width 64 height 11
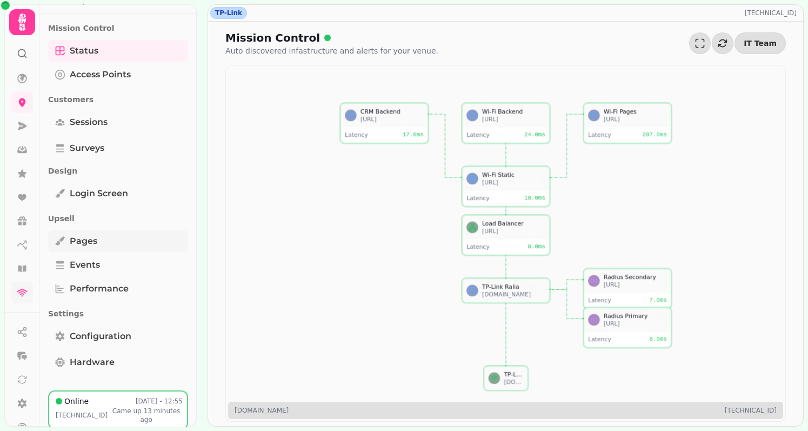
scroll to position [28, 0]
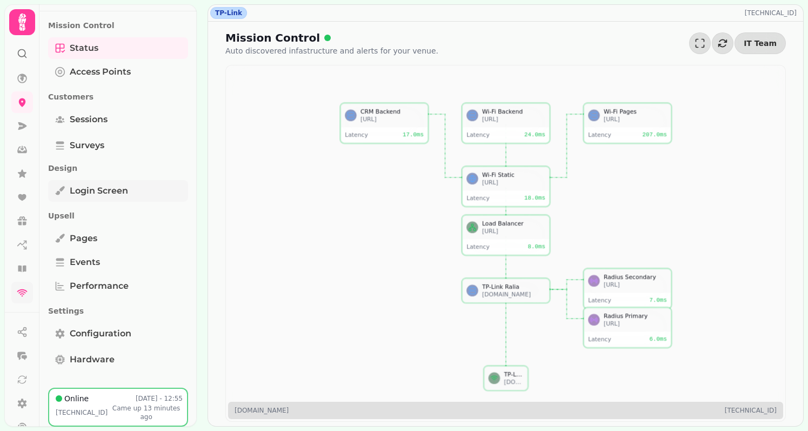
click at [85, 189] on span "Login screen" at bounding box center [99, 190] width 58 height 13
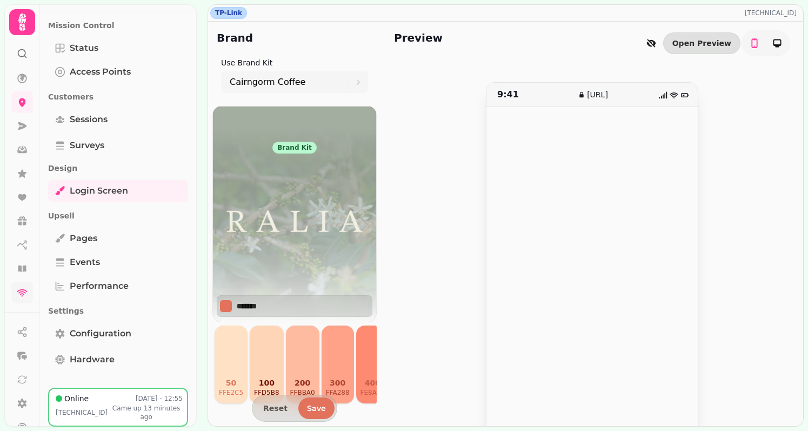
click at [274, 200] on img at bounding box center [294, 220] width 164 height 135
click at [275, 252] on img at bounding box center [294, 220] width 164 height 135
click at [281, 274] on img at bounding box center [294, 220] width 164 height 135
click at [236, 37] on h2 "Brand" at bounding box center [235, 37] width 36 height 15
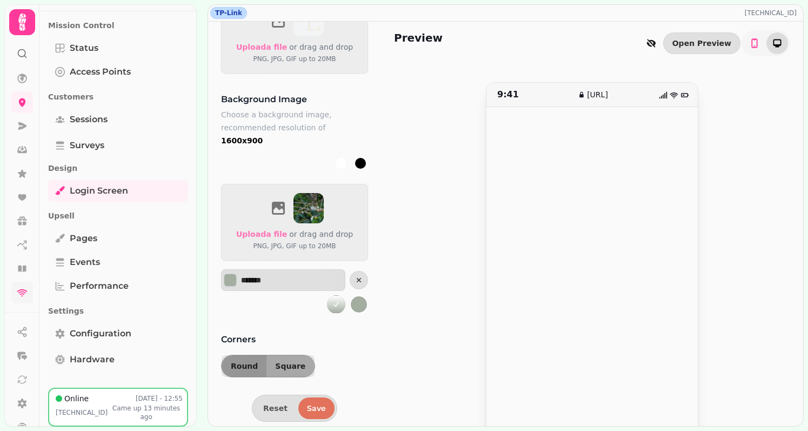
click at [540, 43] on button "toggle-phone" at bounding box center [777, 43] width 22 height 22
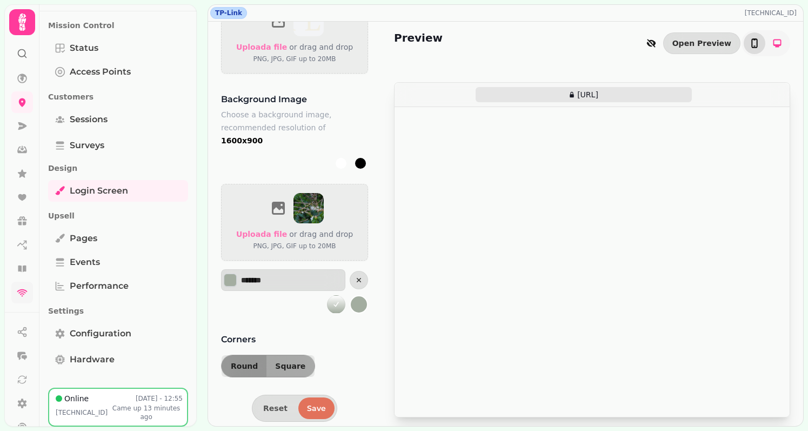
click at [540, 44] on icon "toggle-phone" at bounding box center [754, 43] width 11 height 11
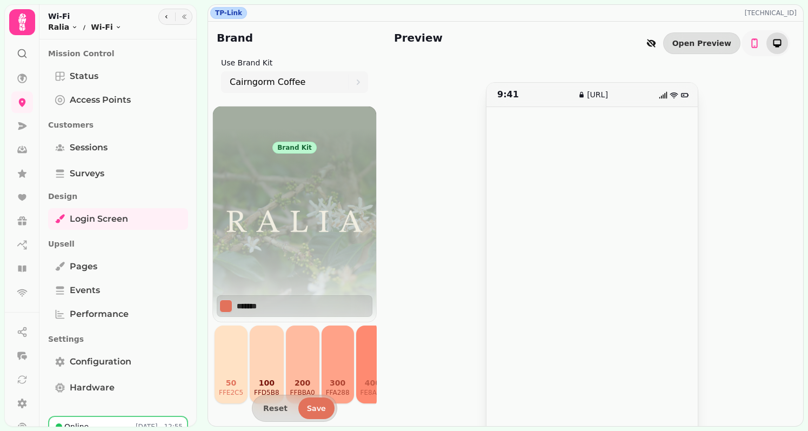
click at [777, 48] on icon "toggle-phone" at bounding box center [777, 43] width 11 height 11
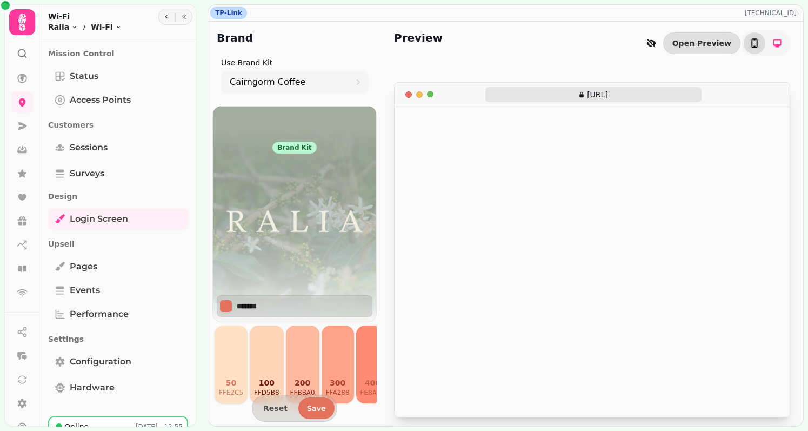
click at [754, 41] on icon "toggle-phone" at bounding box center [754, 43] width 11 height 11
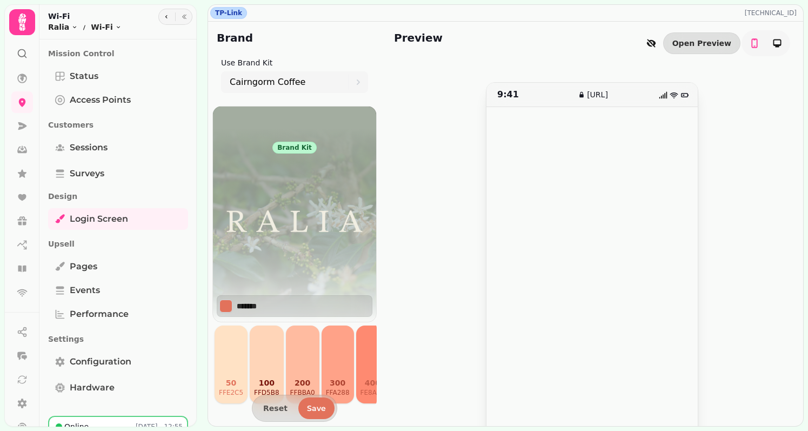
click at [477, 74] on div "Preview Open Preview 9:41 wifi.stampede.ai" at bounding box center [592, 224] width 422 height 404
click at [472, 52] on div "Preview Open Preview" at bounding box center [592, 49] width 396 height 39
